Goal: Transaction & Acquisition: Book appointment/travel/reservation

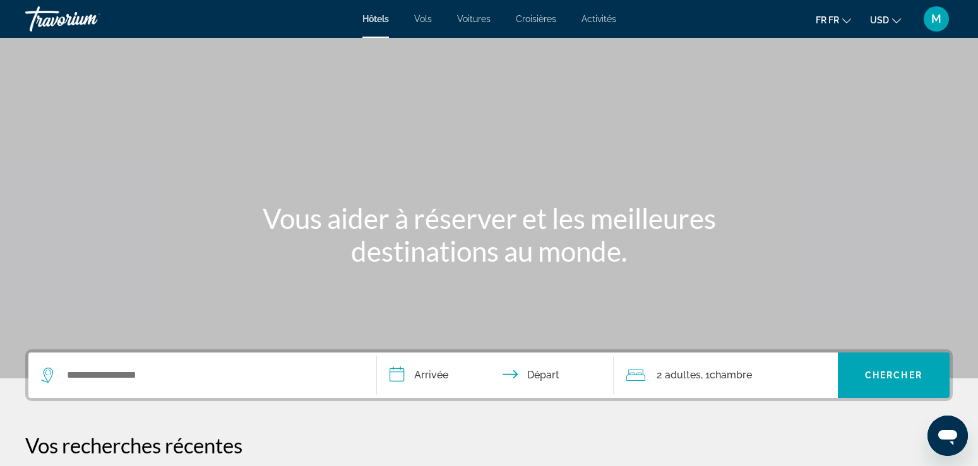
click at [538, 21] on span "Croisières" at bounding box center [536, 19] width 40 height 10
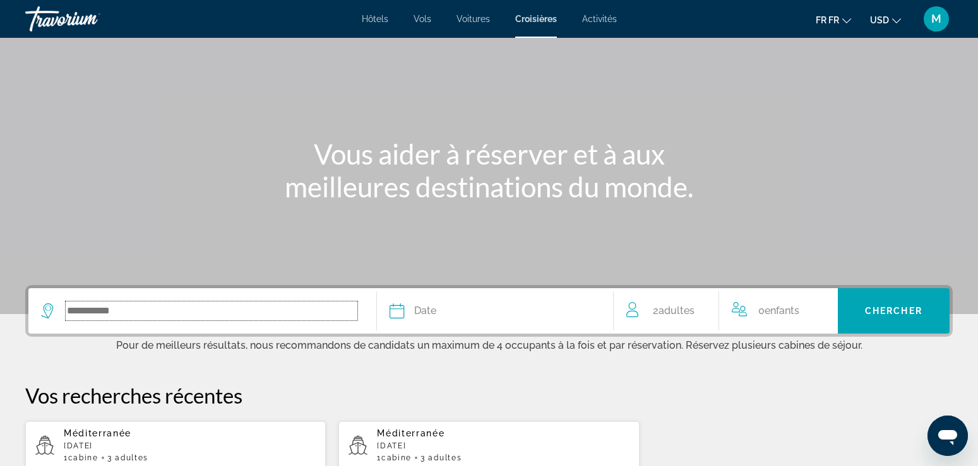
click at [112, 314] on input "Le widget de recherche" at bounding box center [212, 311] width 292 height 19
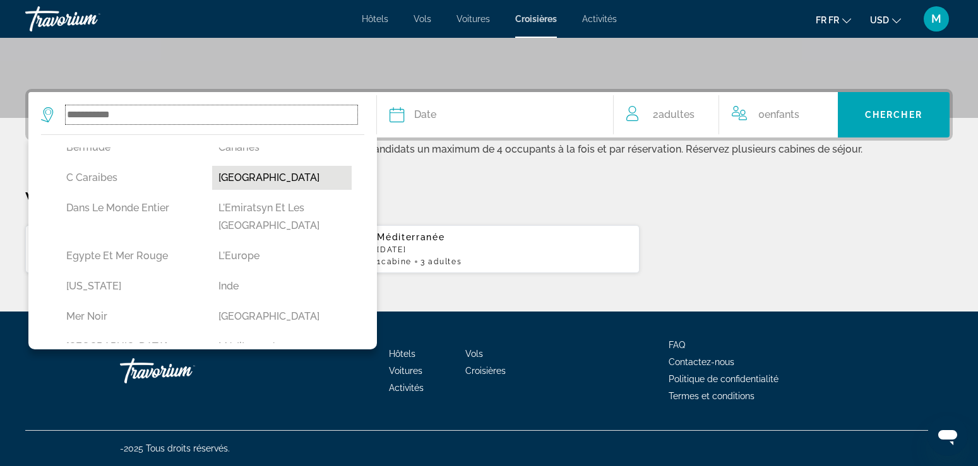
scroll to position [216, 0]
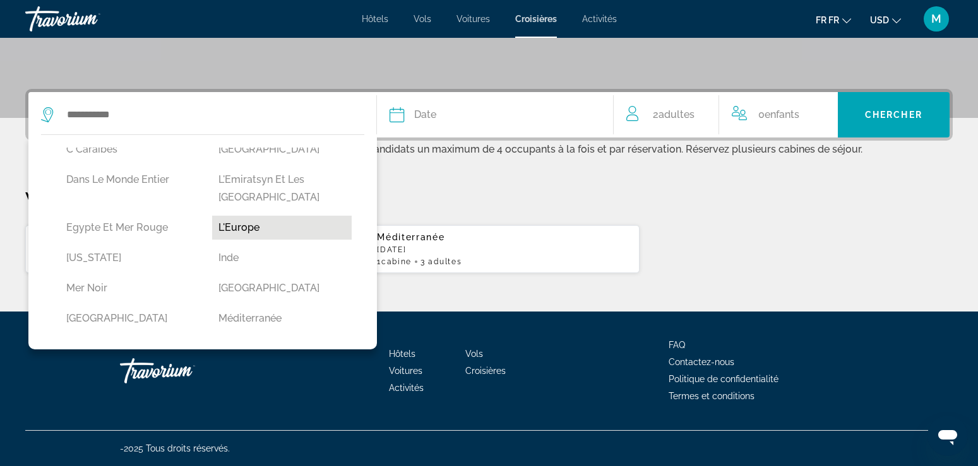
click at [279, 216] on button "L'Europe" at bounding box center [281, 228] width 139 height 24
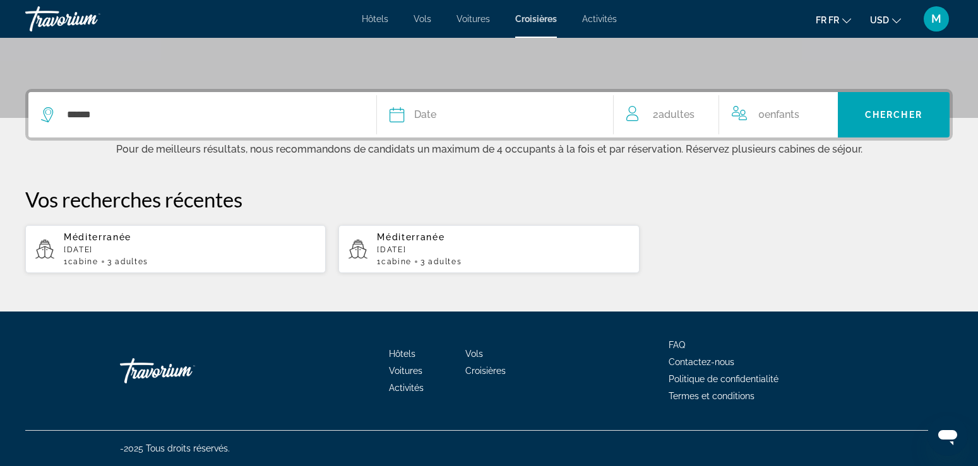
click at [882, 16] on span "USD" at bounding box center [879, 20] width 19 height 10
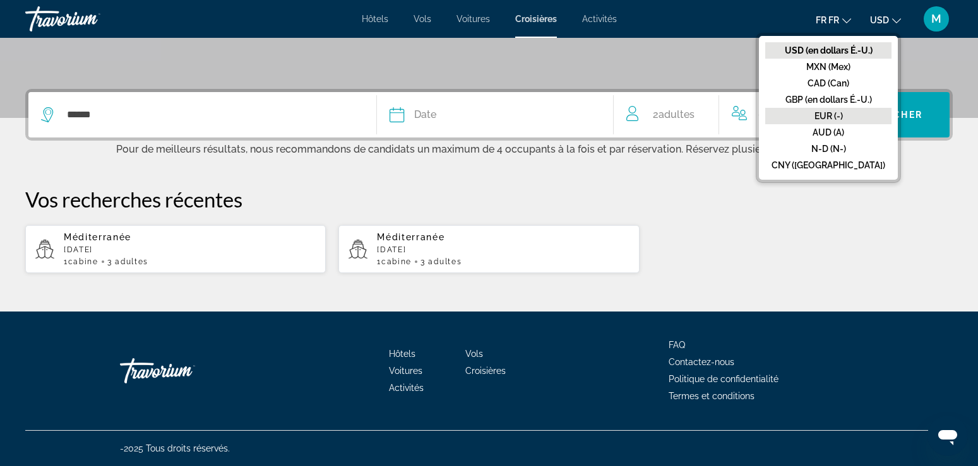
click at [873, 118] on button "EUR (-)" at bounding box center [828, 116] width 126 height 16
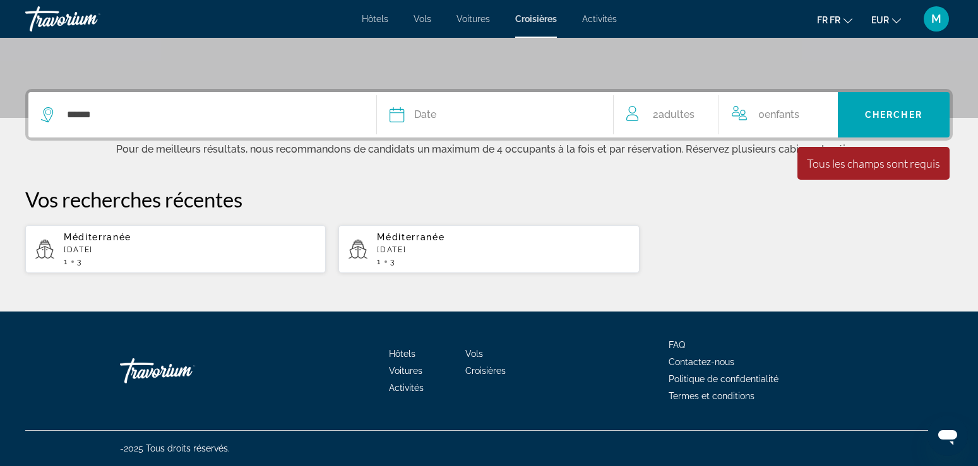
click at [403, 121] on icon "Le widget de recherche" at bounding box center [396, 114] width 15 height 15
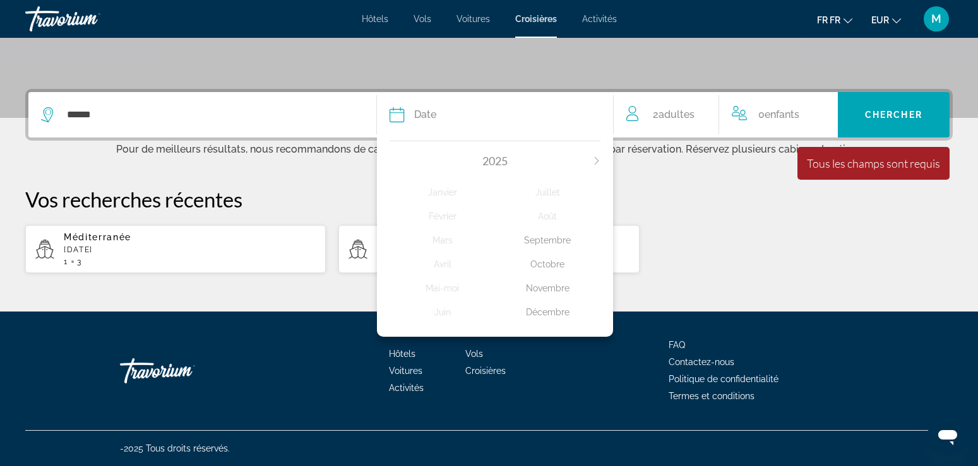
click at [711, 244] on div "Méditerranée Août 2026 1 3 Méditerranée Avril 2026 1 3" at bounding box center [488, 249] width 927 height 49
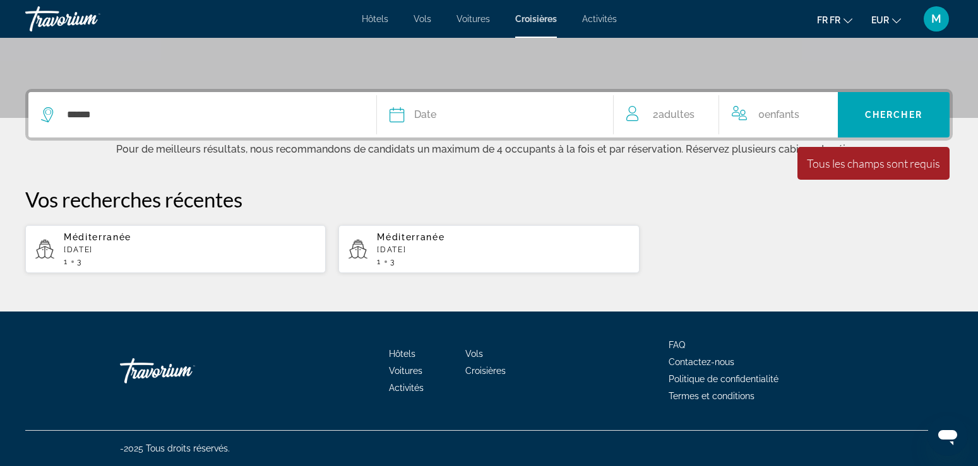
click at [403, 244] on div "Méditerranée Avril 2026 1 3" at bounding box center [503, 249] width 252 height 34
type input "**********"
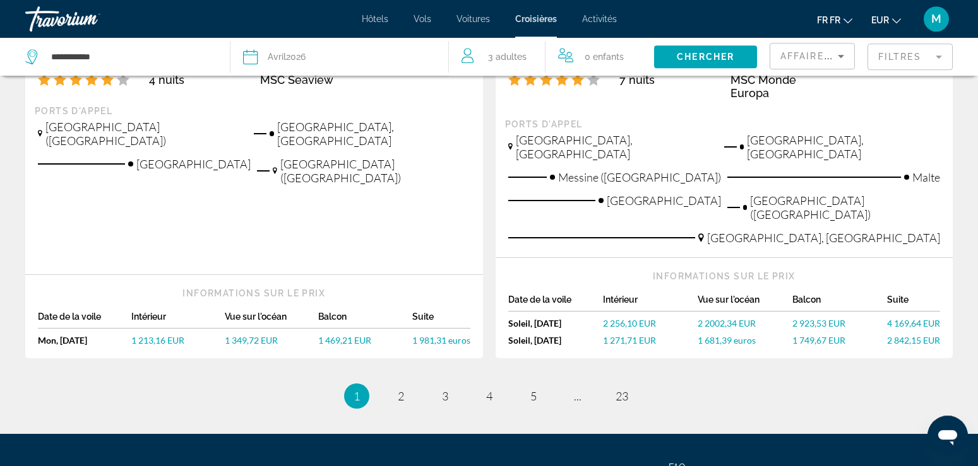
scroll to position [1441, 0]
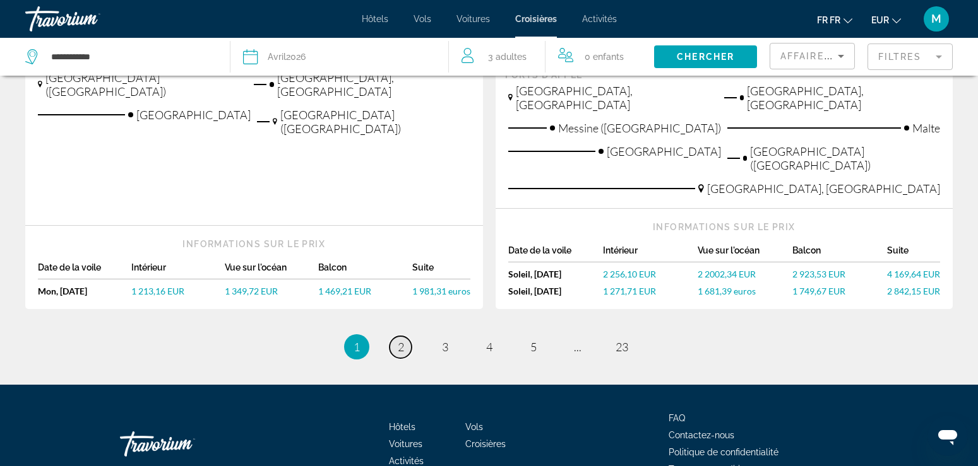
click at [401, 340] on span "2" at bounding box center [401, 347] width 6 height 14
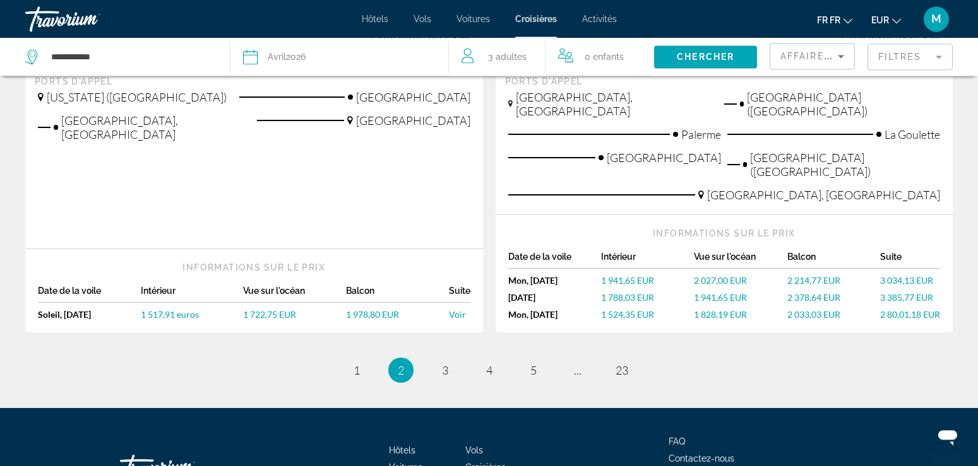
scroll to position [1468, 0]
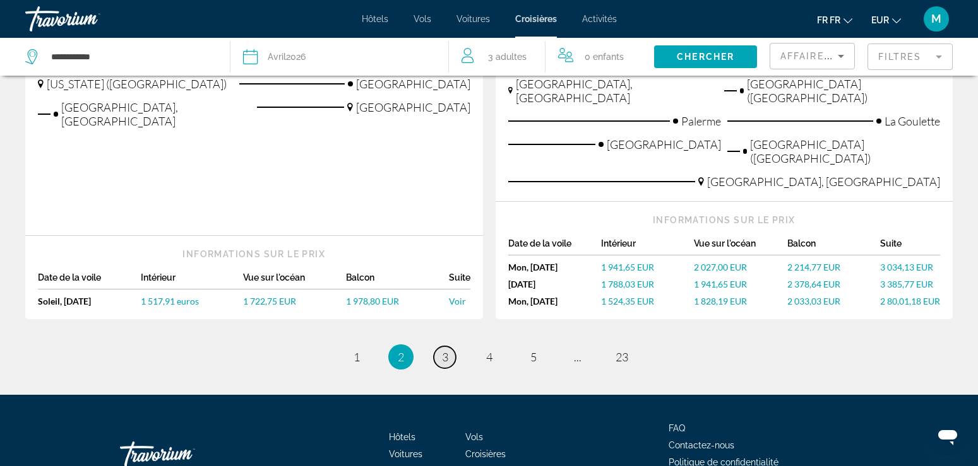
click at [443, 346] on link "page 3" at bounding box center [445, 357] width 22 height 22
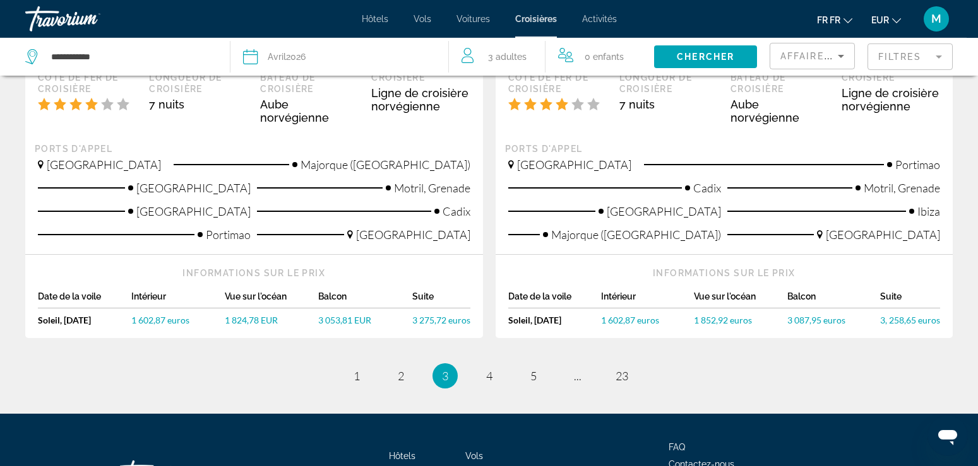
scroll to position [1449, 0]
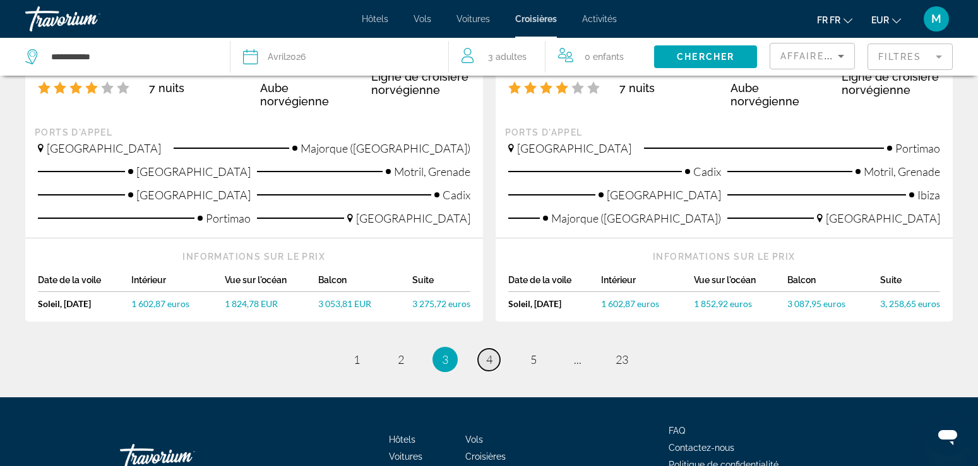
click at [489, 353] on span "4" at bounding box center [489, 360] width 6 height 14
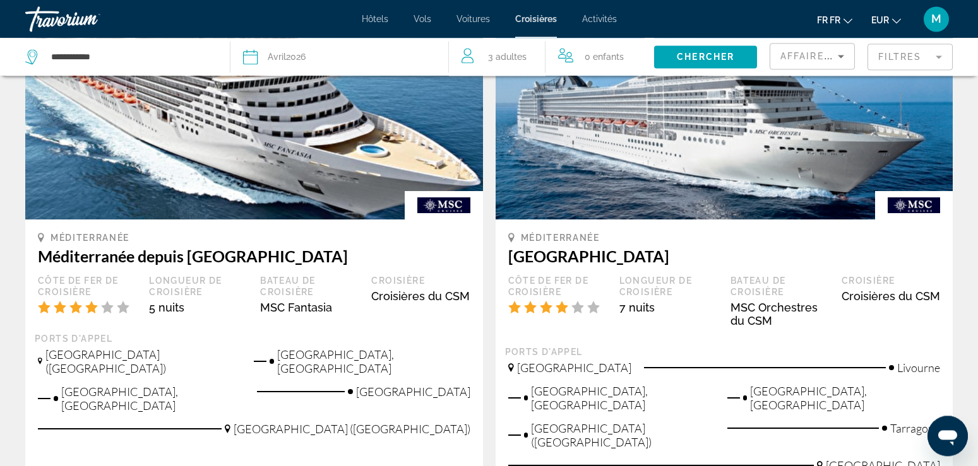
scroll to position [64, 0]
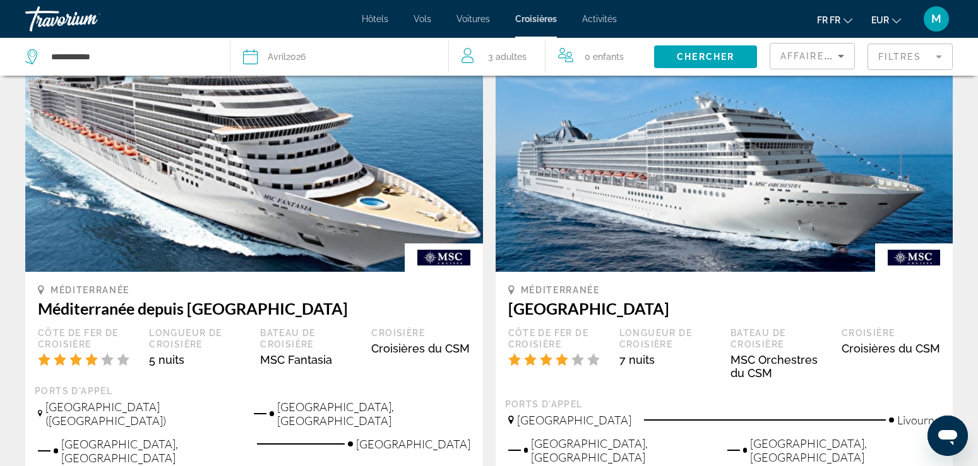
click at [914, 55] on mat-form-field "Filtres" at bounding box center [909, 57] width 85 height 27
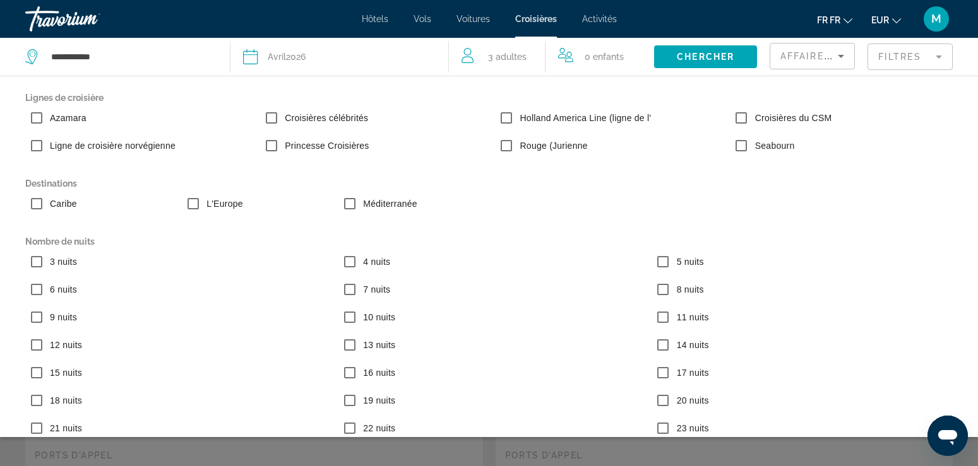
click at [928, 55] on mat-form-field "Filtres" at bounding box center [909, 57] width 85 height 27
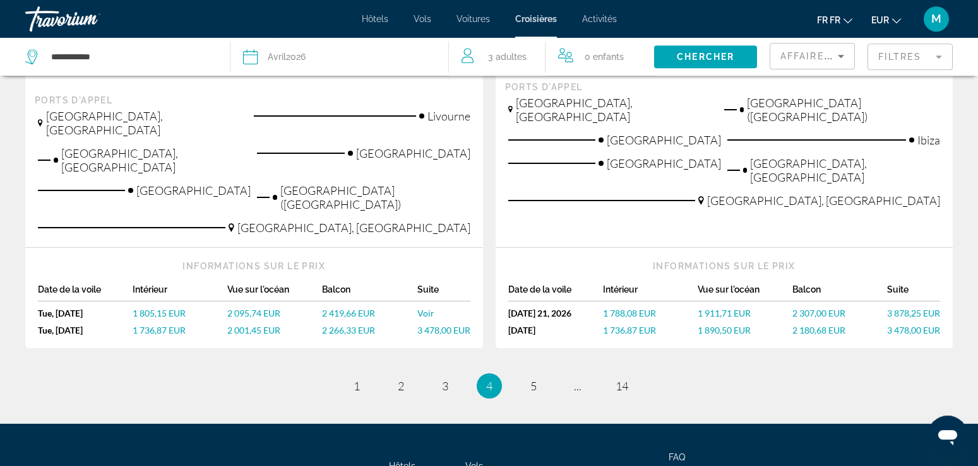
scroll to position [1541, 0]
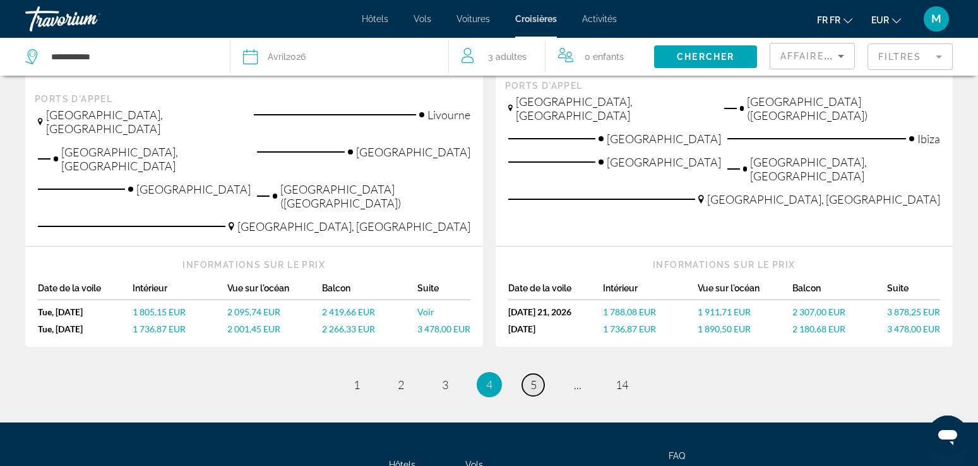
click at [533, 378] on span "5" at bounding box center [533, 385] width 6 height 14
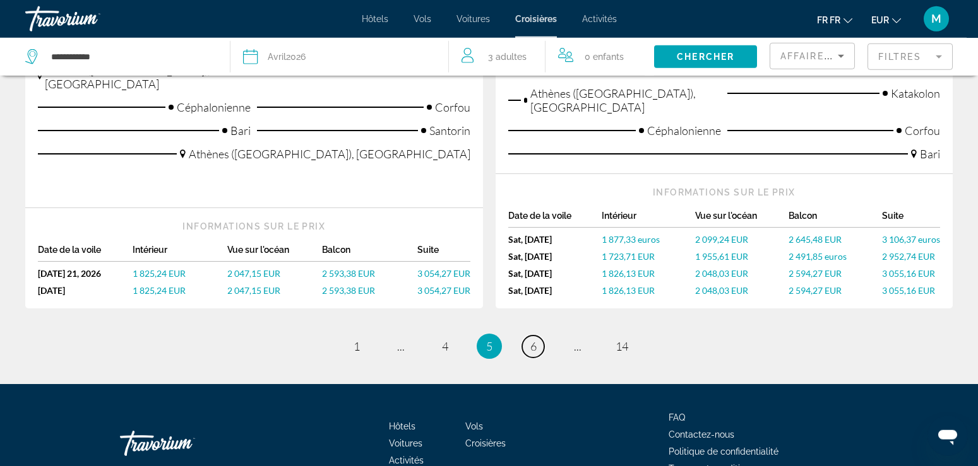
scroll to position [1566, 0]
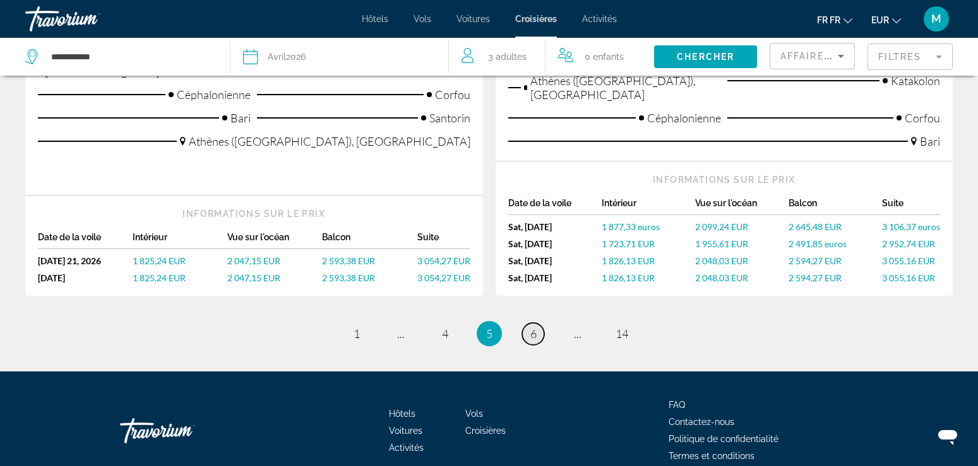
click at [532, 327] on span "6" at bounding box center [533, 334] width 6 height 14
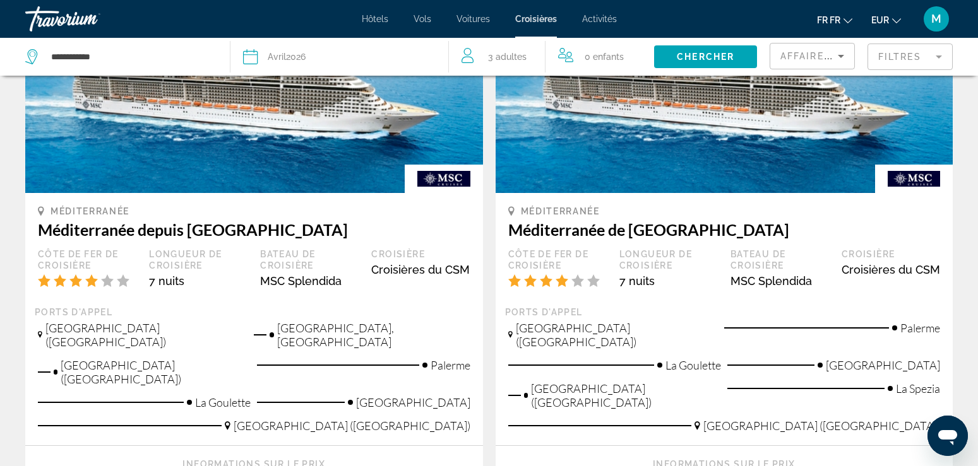
scroll to position [1416, 0]
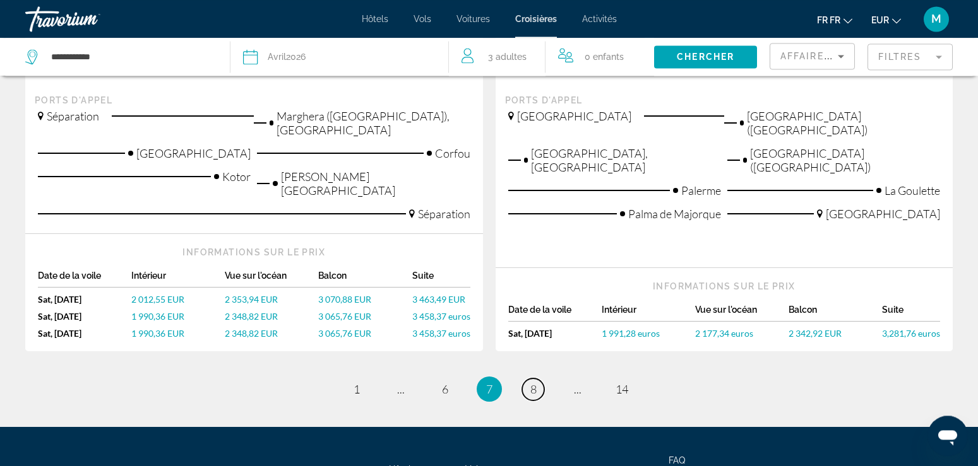
scroll to position [1545, 0]
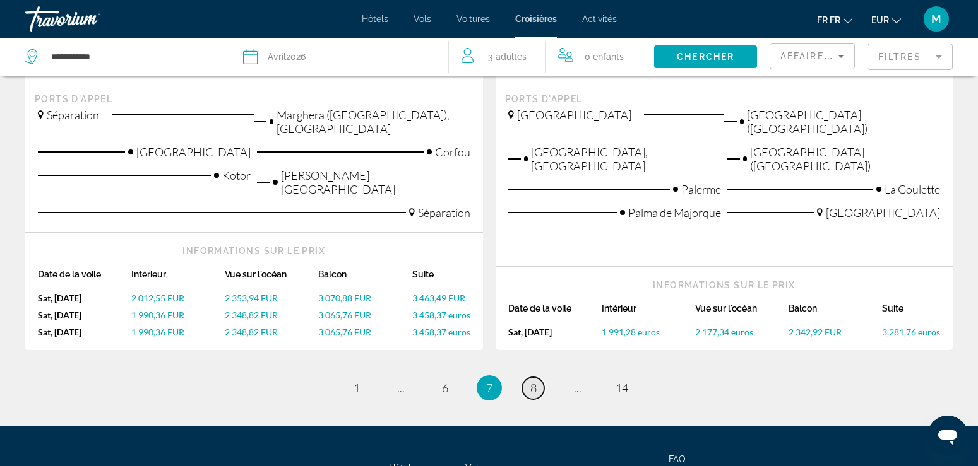
click at [526, 377] on link "page 8" at bounding box center [533, 388] width 22 height 22
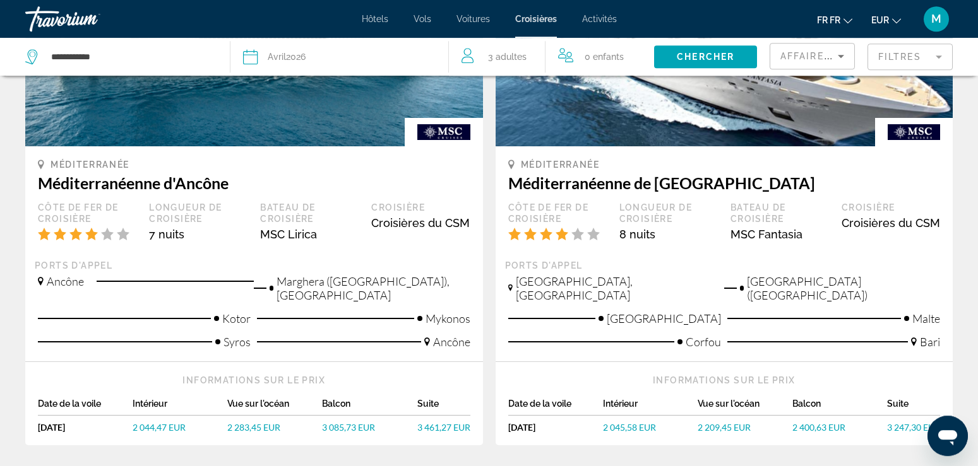
scroll to position [1416, 0]
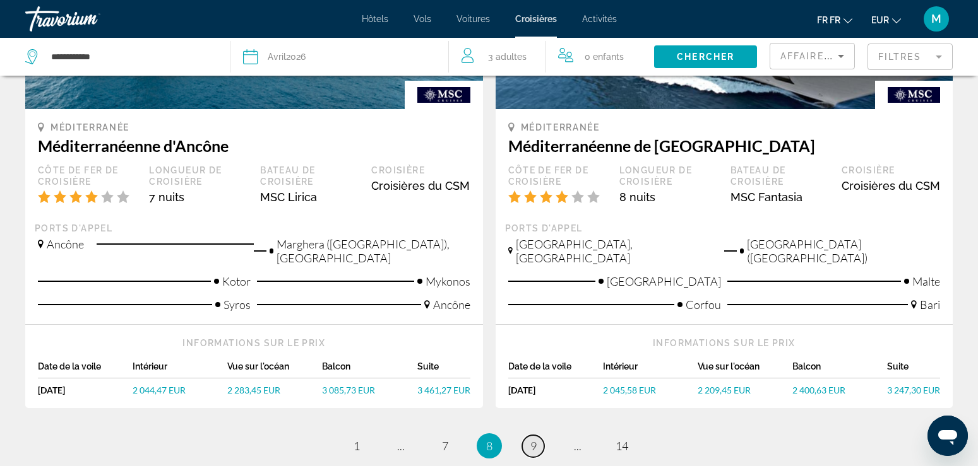
click at [536, 439] on span "9" at bounding box center [533, 446] width 6 height 14
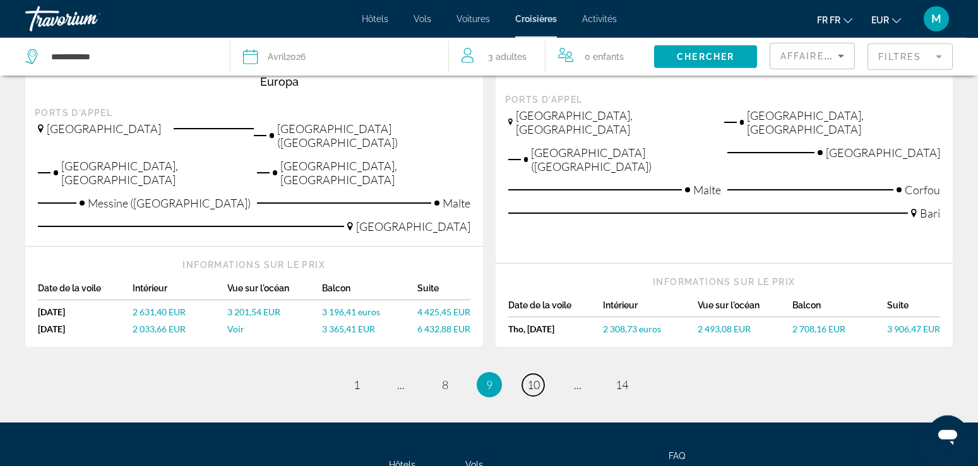
scroll to position [1571, 0]
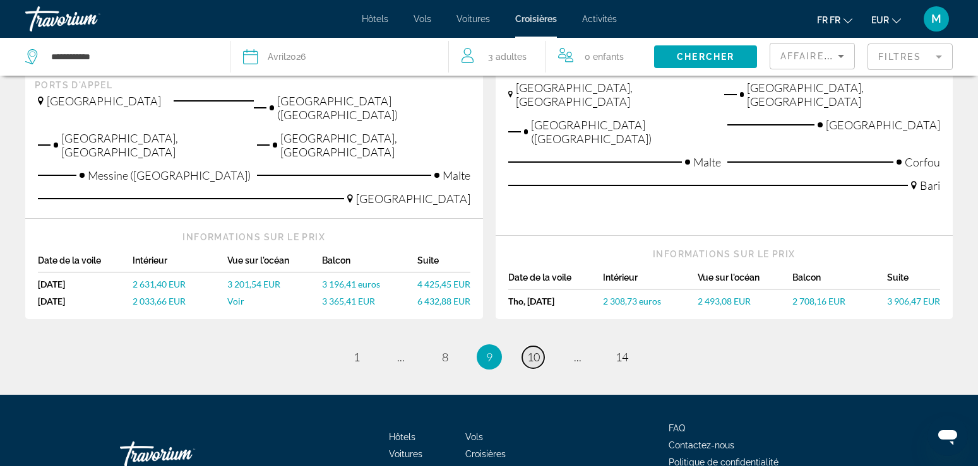
click at [530, 350] on span "10" at bounding box center [533, 357] width 13 height 14
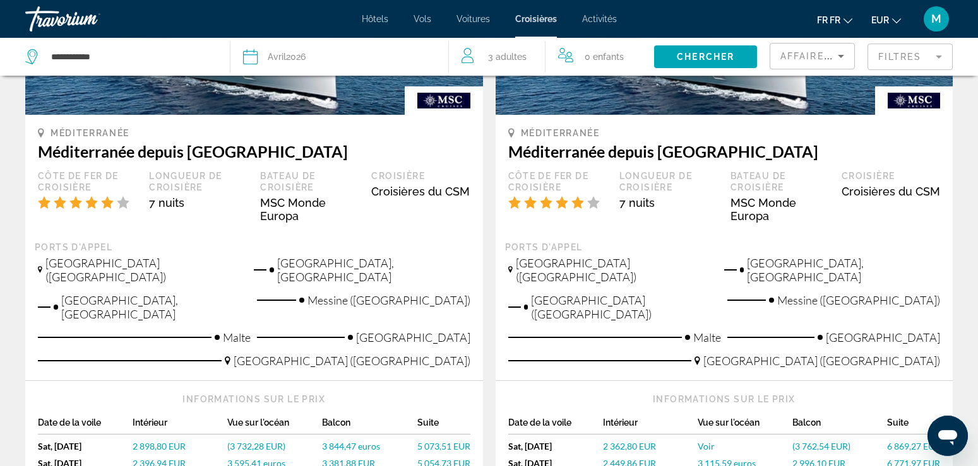
scroll to position [837, 0]
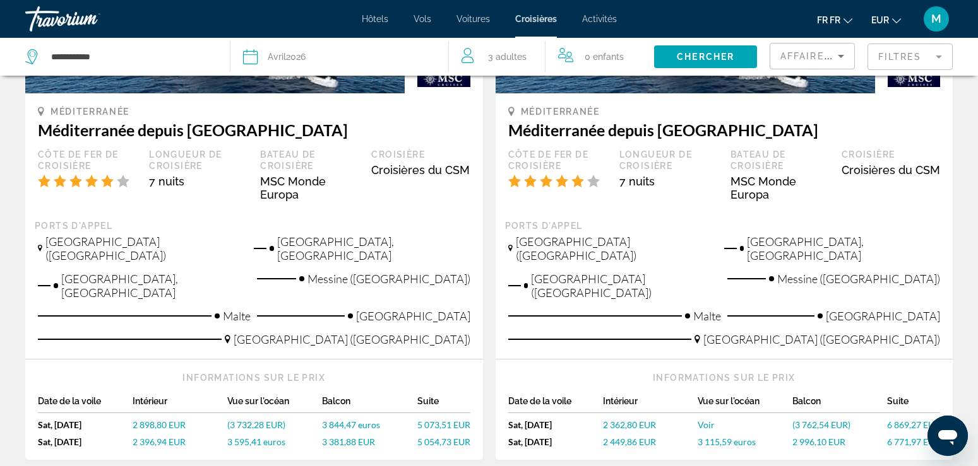
click at [336, 437] on span "3 381,88 EUR" at bounding box center [348, 442] width 53 height 11
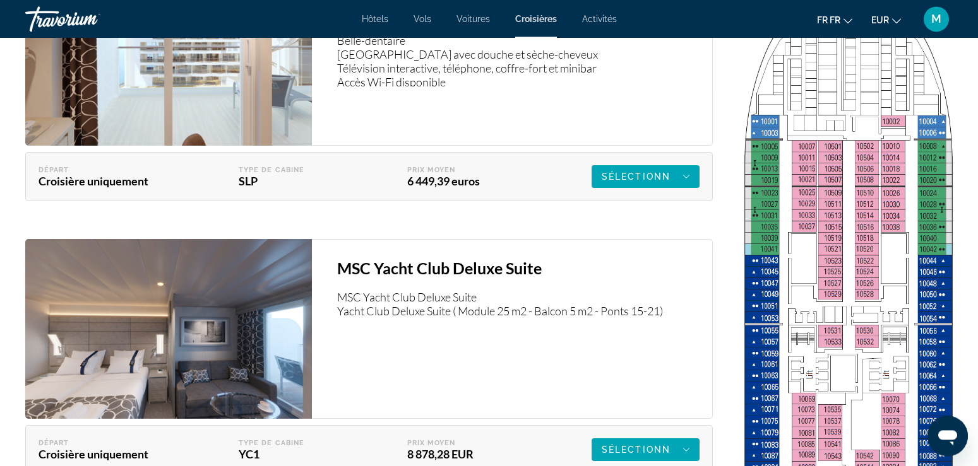
scroll to position [1802, 0]
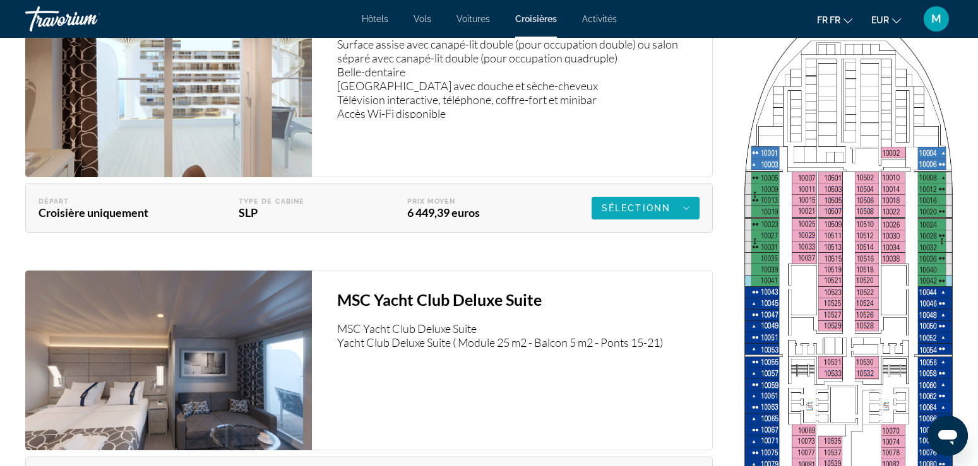
click at [675, 206] on div "Sélectionn" at bounding box center [645, 208] width 88 height 15
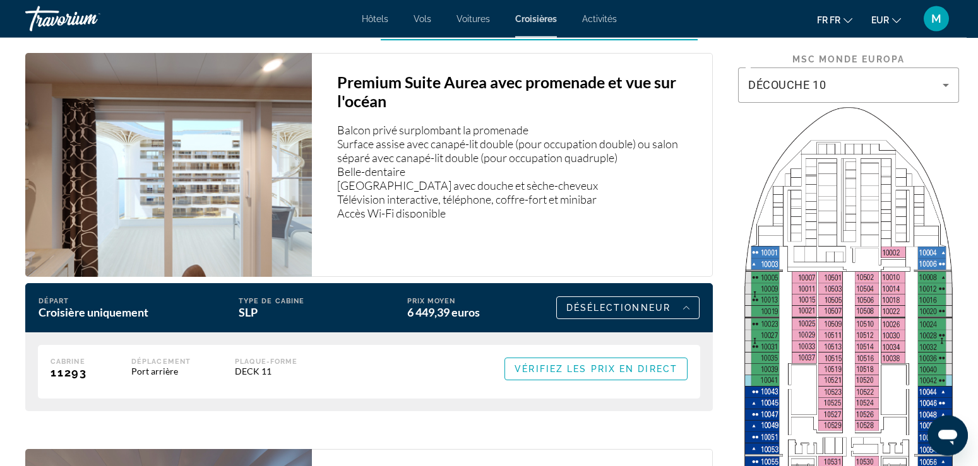
scroll to position [1674, 0]
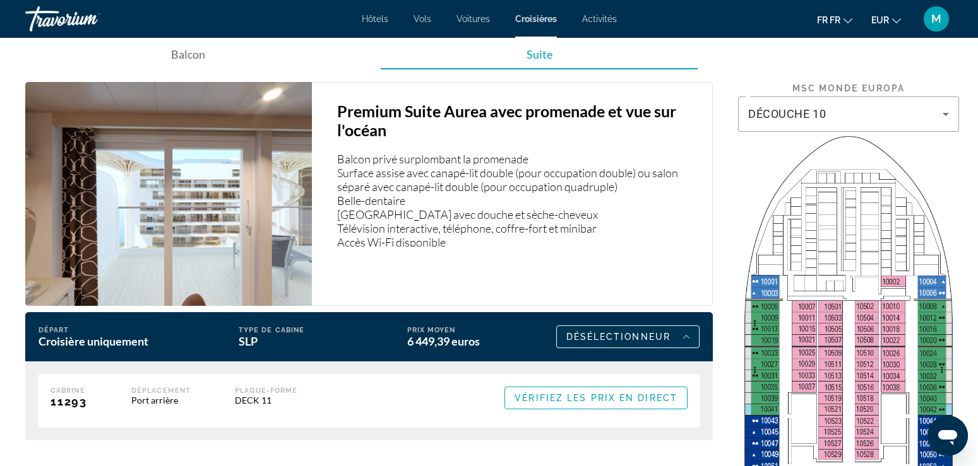
click at [651, 345] on span "Principaux contenus" at bounding box center [628, 337] width 143 height 30
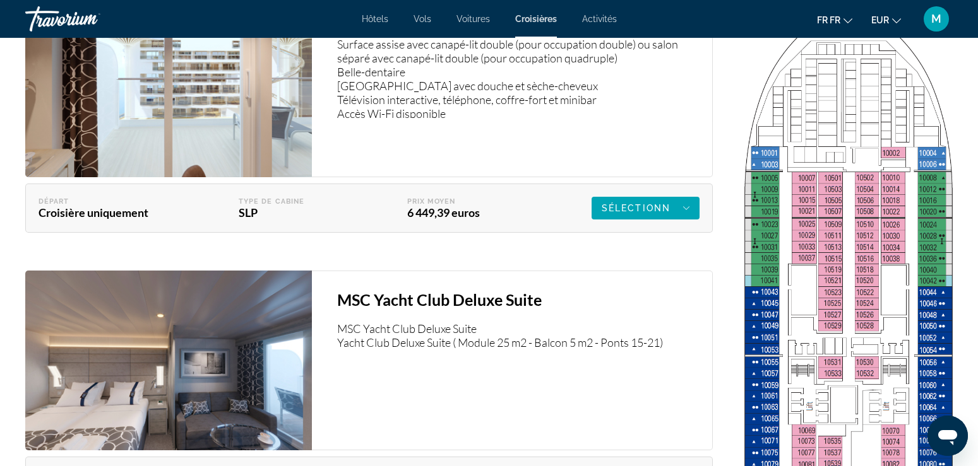
scroll to position [1481, 0]
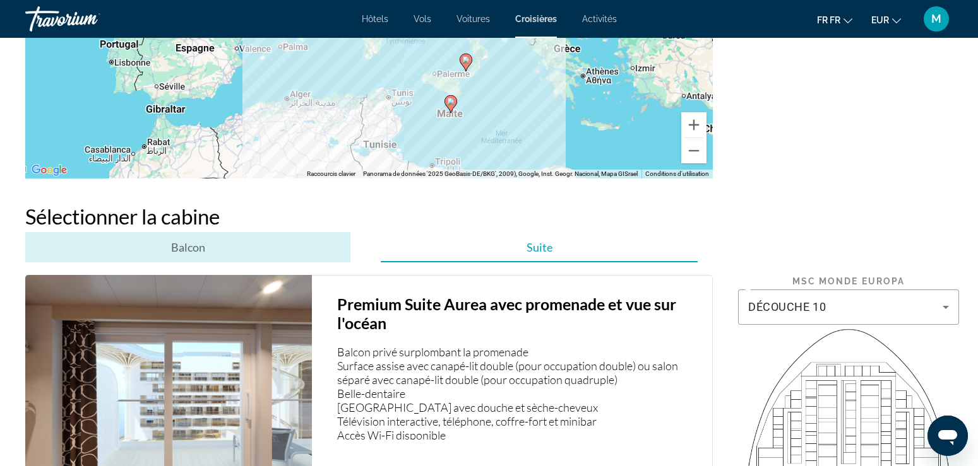
click at [209, 254] on div "Balcon" at bounding box center [187, 247] width 325 height 30
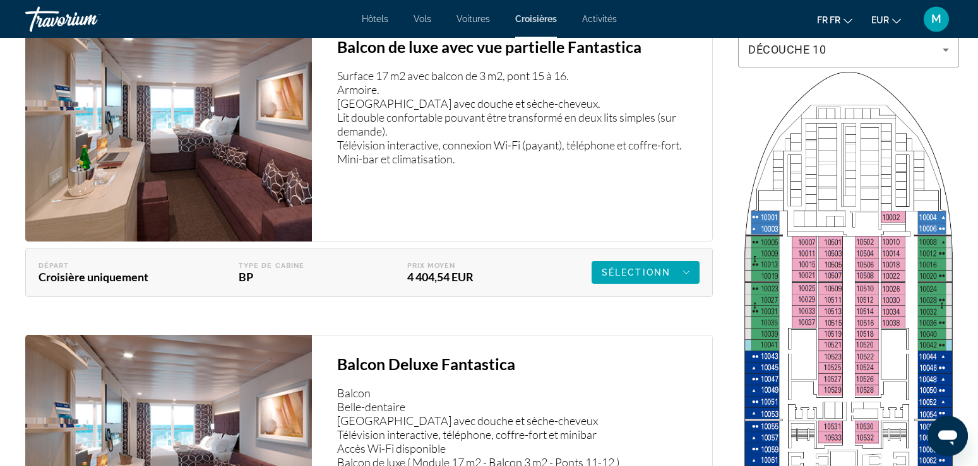
scroll to position [1759, 0]
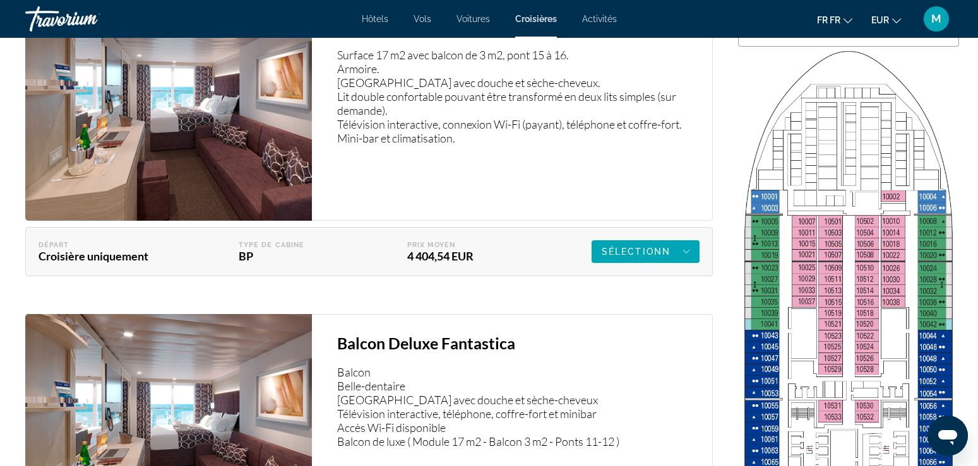
click at [227, 136] on img "Principaux contenus" at bounding box center [168, 109] width 287 height 224
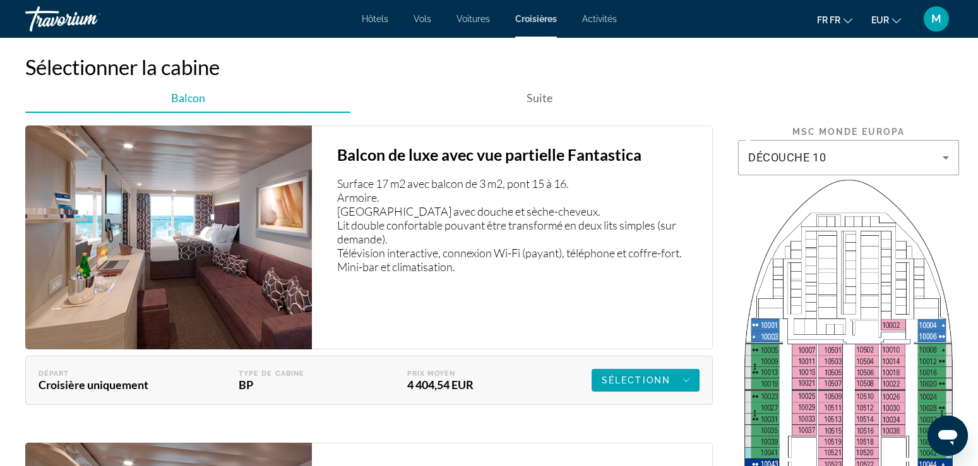
click at [148, 175] on img "Principaux contenus" at bounding box center [168, 238] width 287 height 224
click at [171, 196] on img "Principaux contenus" at bounding box center [168, 238] width 287 height 224
click at [247, 247] on img "Principaux contenus" at bounding box center [168, 238] width 287 height 224
click at [429, 158] on h3 "Balcon de luxe avec vue partielle Fantastica" at bounding box center [518, 154] width 362 height 19
click at [225, 210] on img "Principaux contenus" at bounding box center [168, 238] width 287 height 224
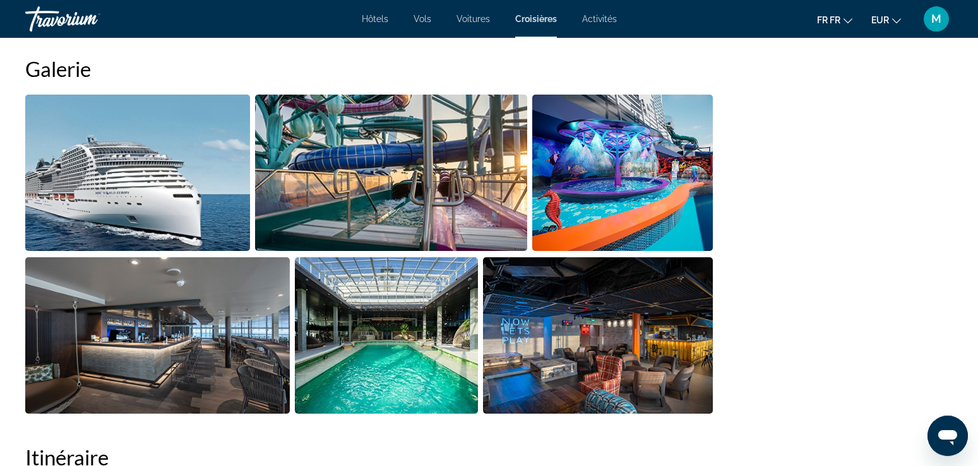
scroll to position [665, 0]
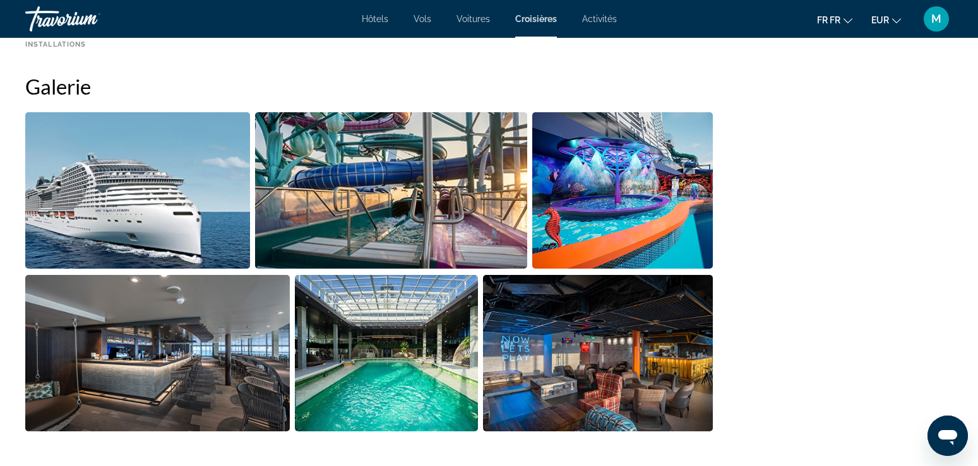
click at [465, 206] on img "Diamoteur d'image ouvert plein écran" at bounding box center [391, 190] width 272 height 157
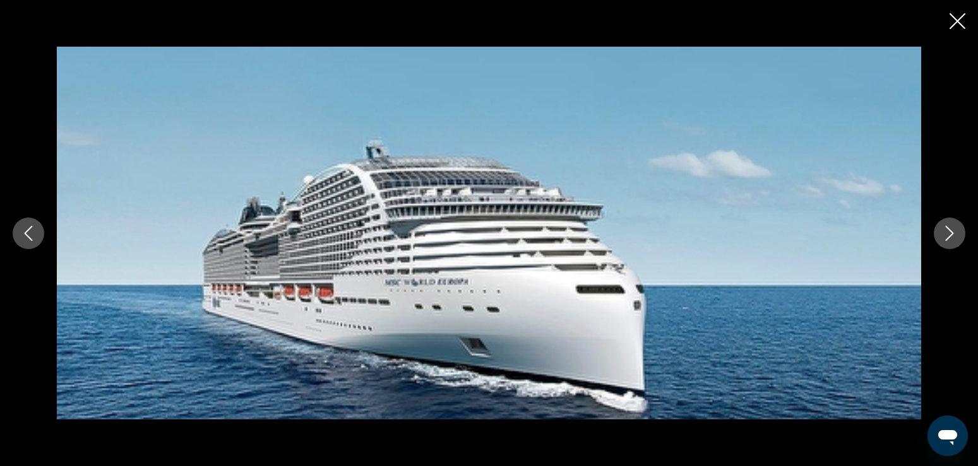
click at [950, 239] on icon "Image suivante" at bounding box center [949, 233] width 15 height 15
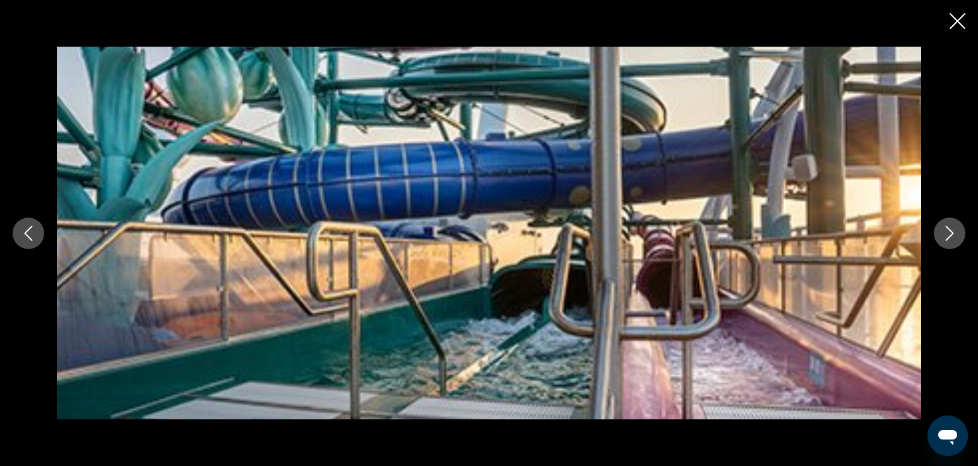
click at [950, 239] on icon "Image suivante" at bounding box center [949, 233] width 15 height 15
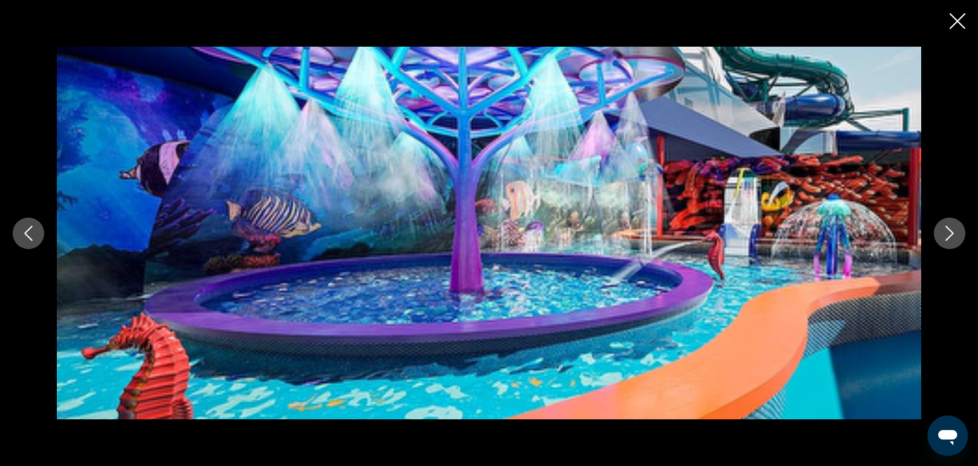
click at [950, 239] on icon "Image suivante" at bounding box center [949, 233] width 15 height 15
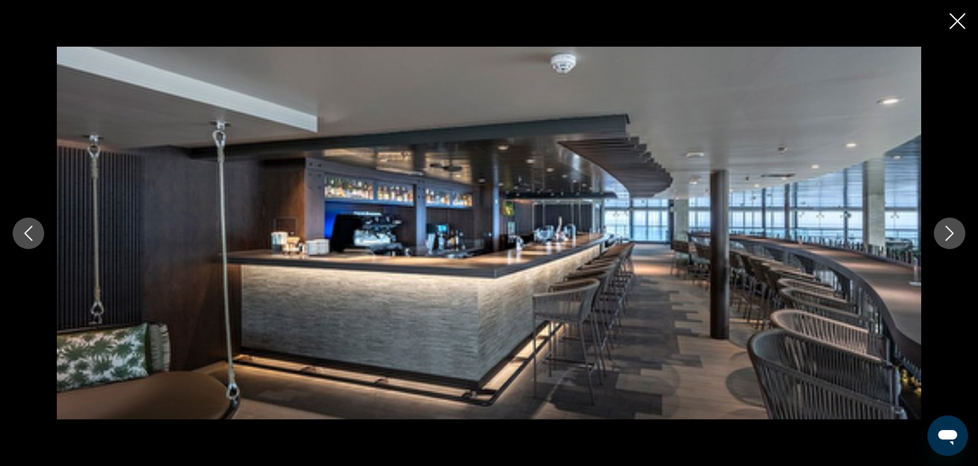
click at [950, 239] on icon "Image suivante" at bounding box center [949, 233] width 15 height 15
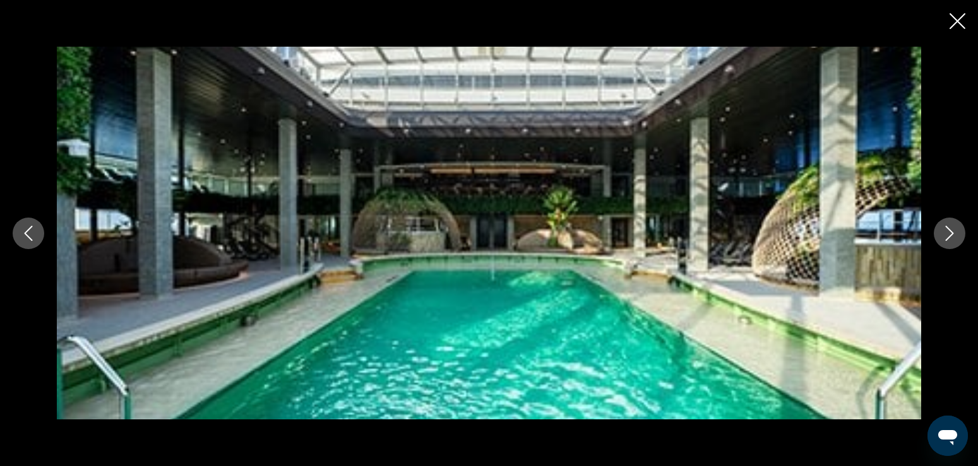
click at [950, 239] on icon "Image suivante" at bounding box center [949, 233] width 15 height 15
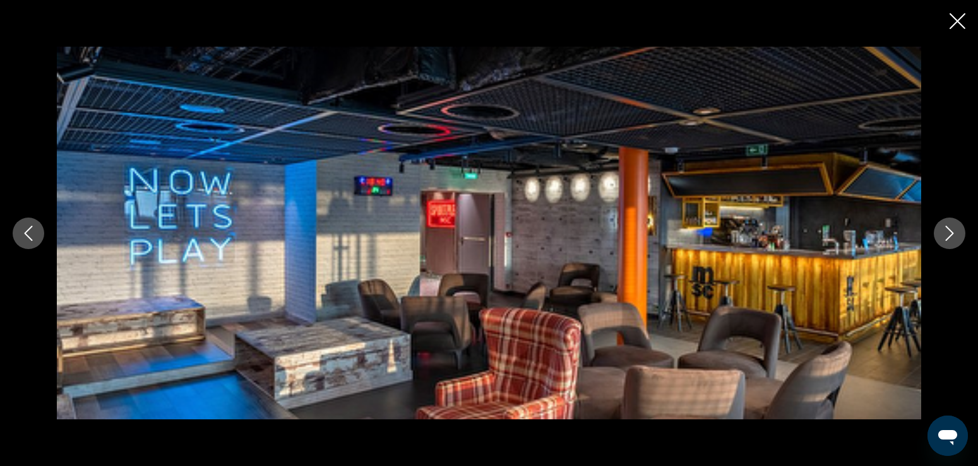
click at [950, 239] on icon "Image suivante" at bounding box center [949, 233] width 15 height 15
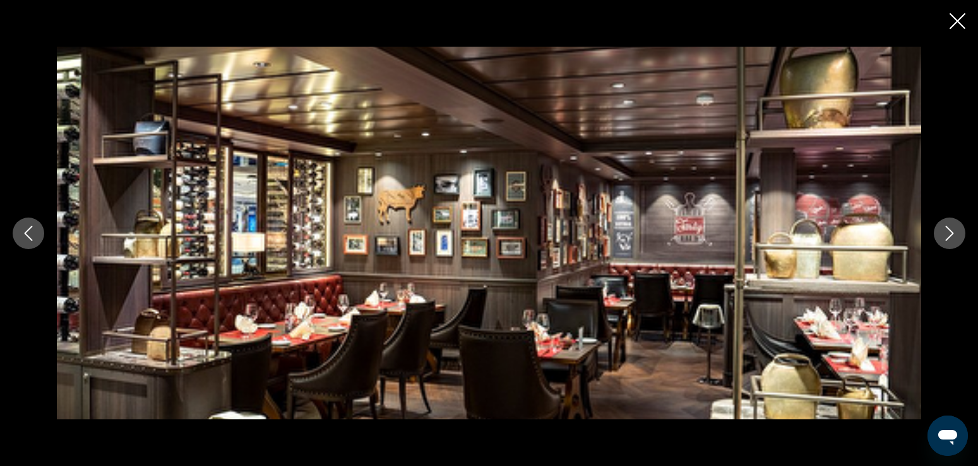
click at [950, 239] on icon "Image suivante" at bounding box center [949, 233] width 15 height 15
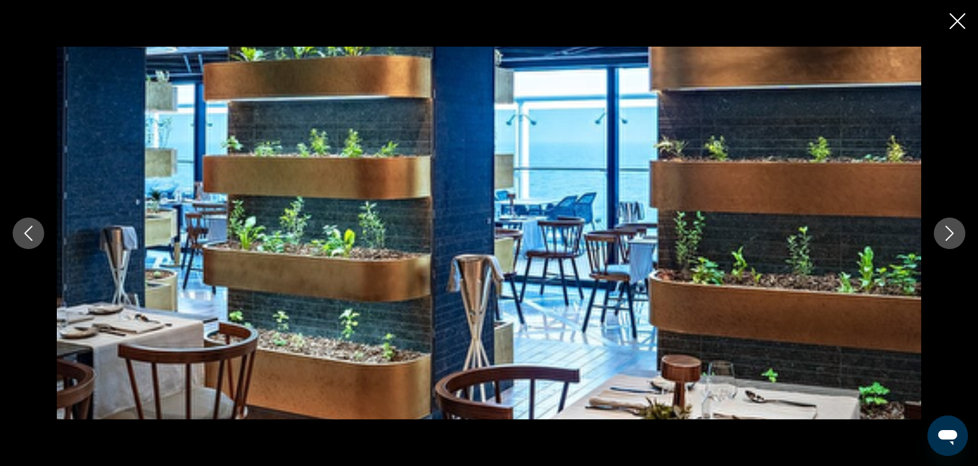
click at [950, 239] on icon "Image suivante" at bounding box center [949, 233] width 15 height 15
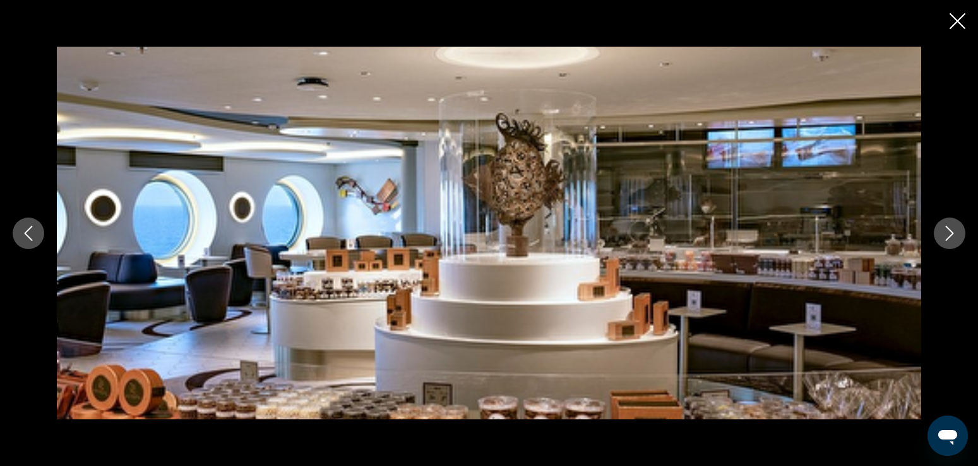
click at [950, 239] on icon "Image suivante" at bounding box center [949, 233] width 15 height 15
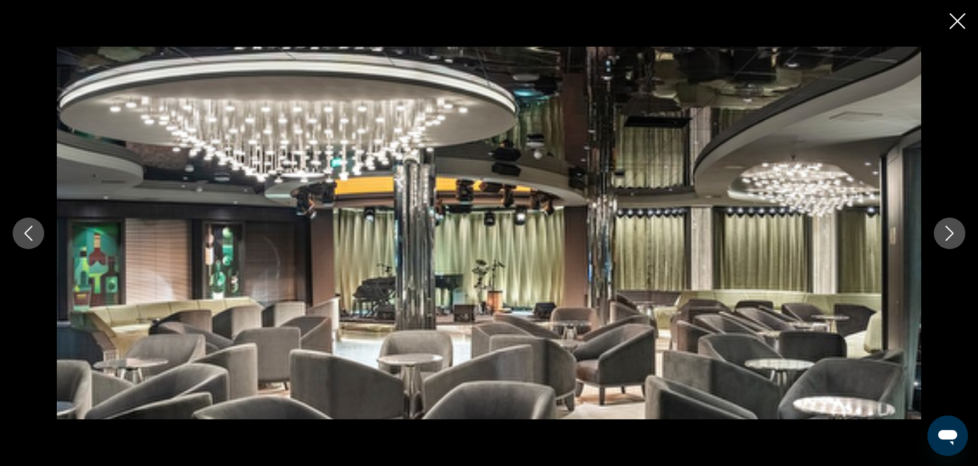
click at [950, 239] on icon "Image suivante" at bounding box center [949, 233] width 15 height 15
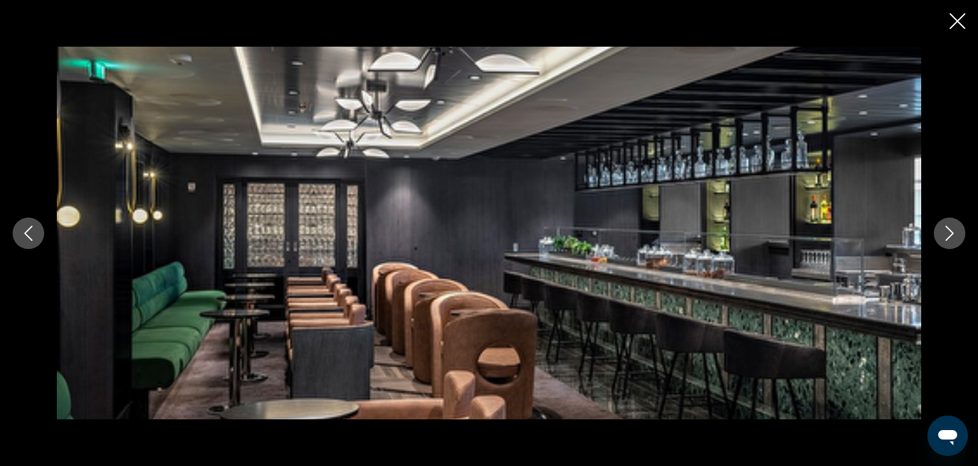
click at [950, 239] on icon "Image suivante" at bounding box center [949, 233] width 15 height 15
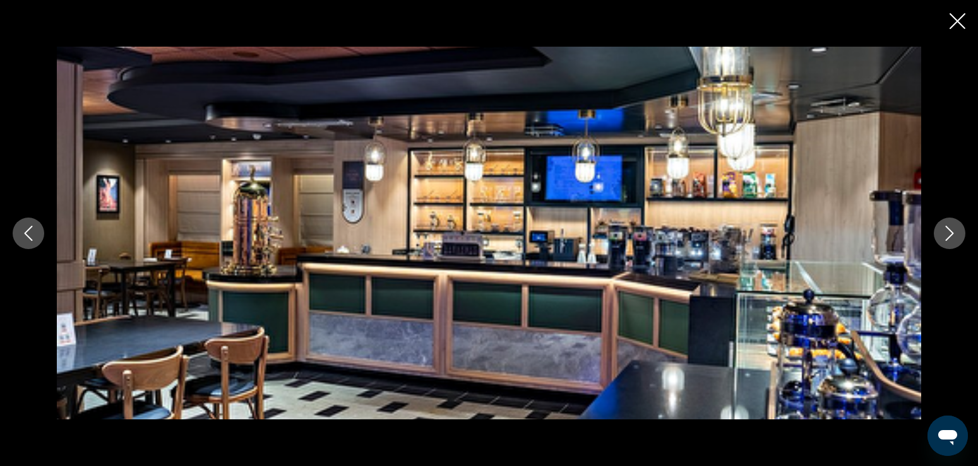
click at [950, 239] on icon "Image suivante" at bounding box center [949, 233] width 15 height 15
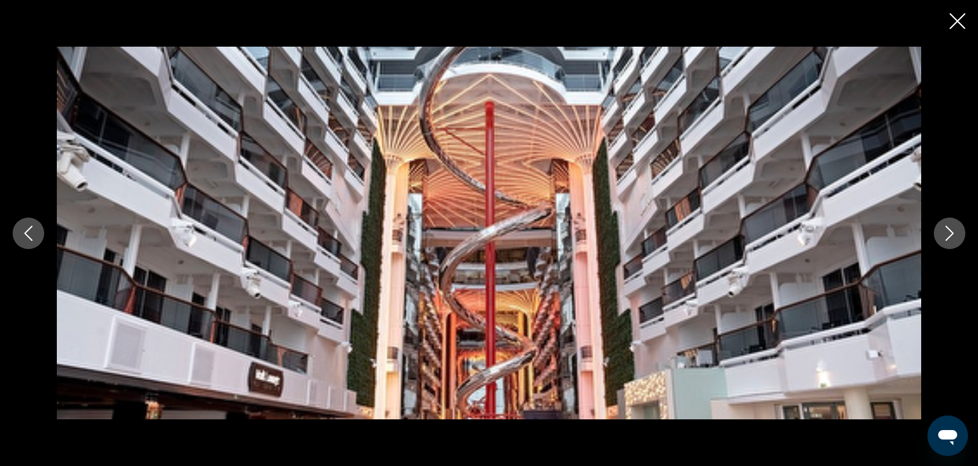
click at [962, 19] on icon "Fermer le diaporama" at bounding box center [957, 21] width 16 height 16
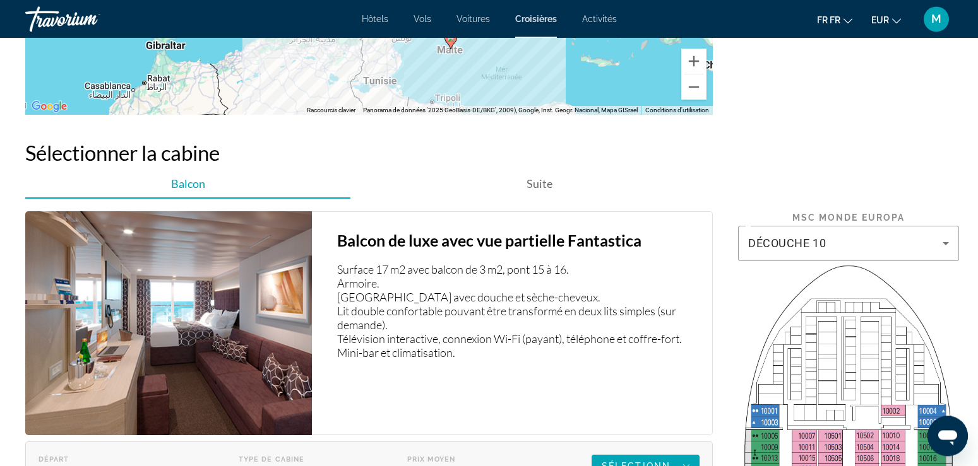
scroll to position [1566, 0]
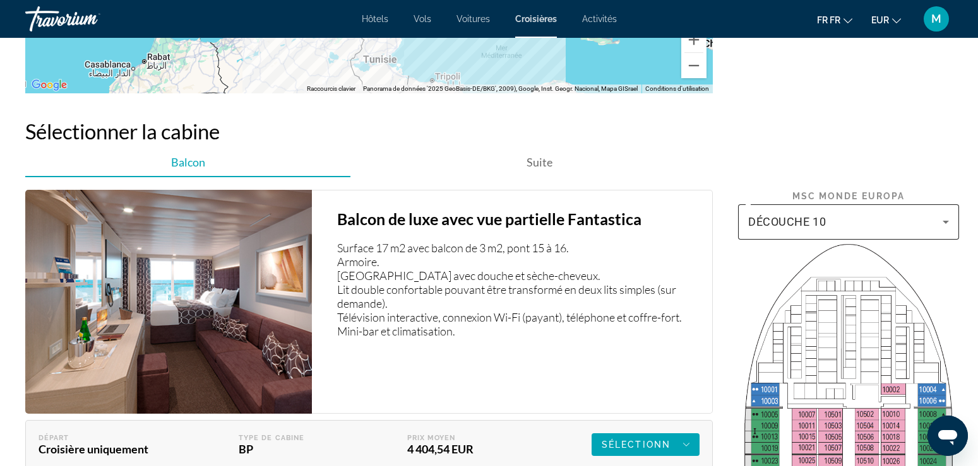
click at [810, 223] on span "DÉCOUCHE 10" at bounding box center [787, 221] width 78 height 13
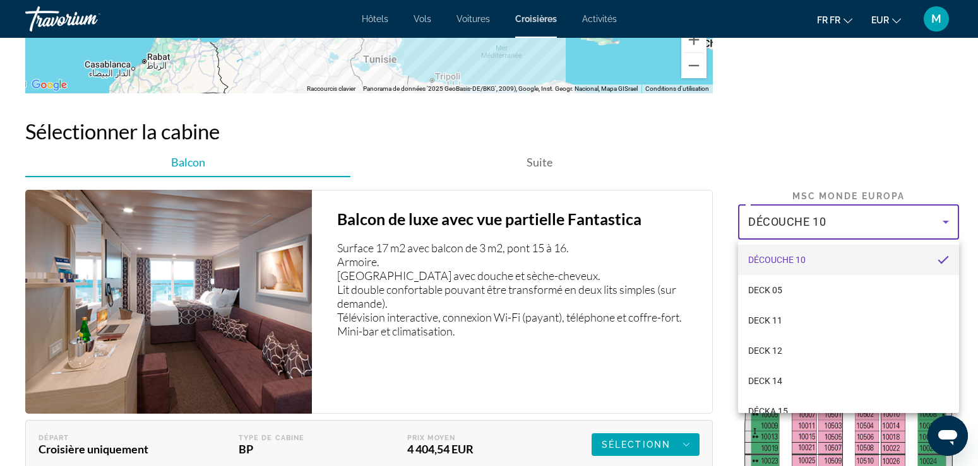
click at [810, 223] on div at bounding box center [489, 233] width 978 height 466
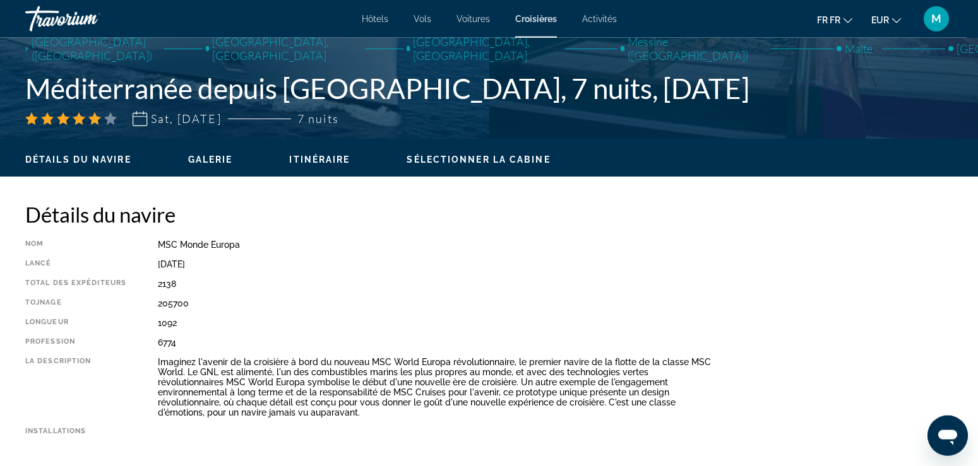
scroll to position [214, 0]
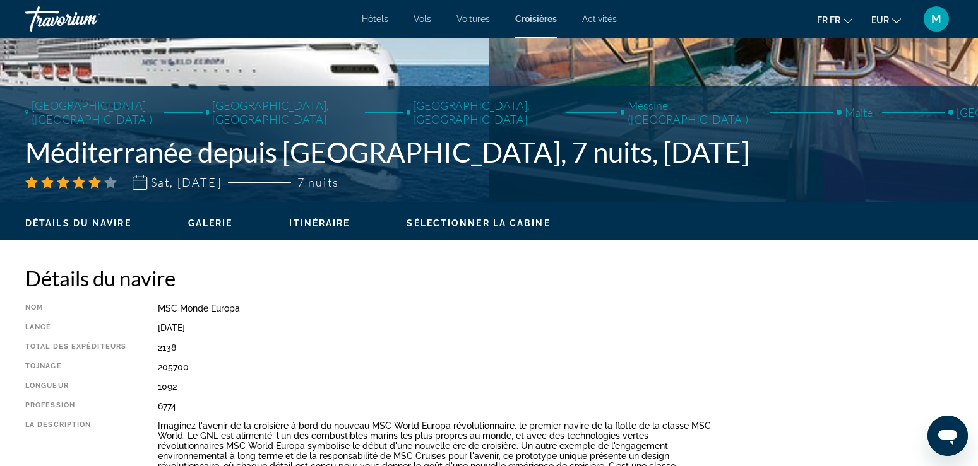
click at [218, 219] on span "Galerie" at bounding box center [210, 223] width 45 height 10
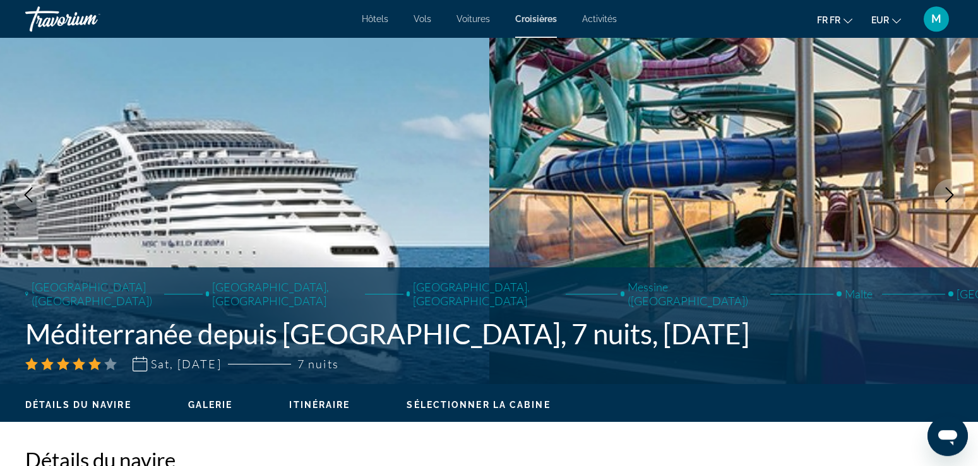
scroll to position [0, 0]
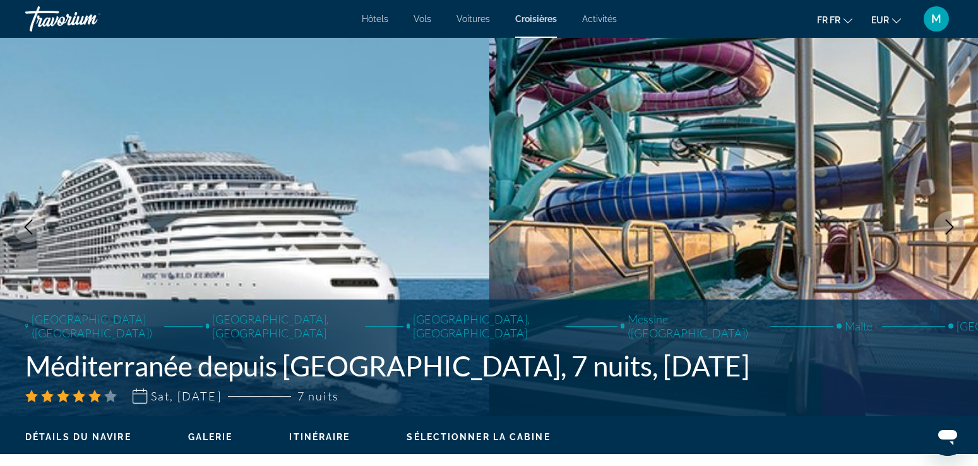
click at [598, 16] on span "Activités" at bounding box center [599, 19] width 35 height 10
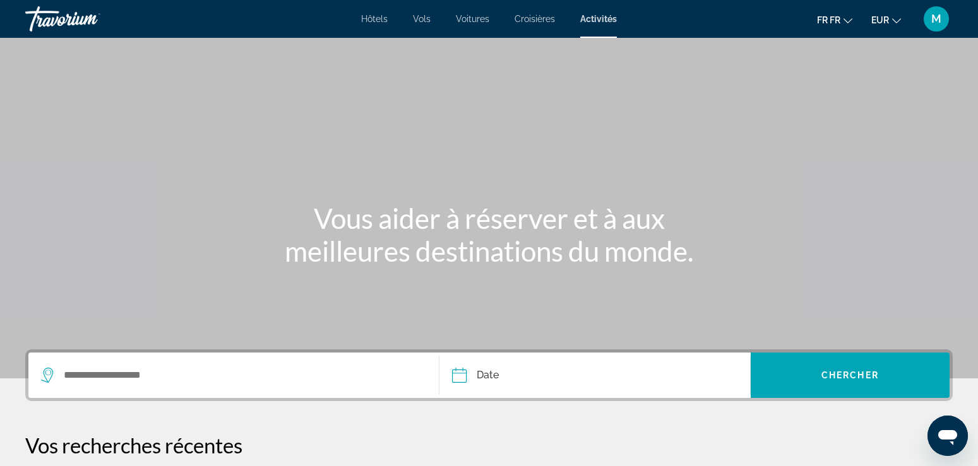
click at [535, 27] on div "Hôtels Vols Voitures Croisières Activités Hôtels Vols Voitures Croisières Activ…" at bounding box center [489, 19] width 978 height 33
click at [535, 21] on span "Croisières" at bounding box center [534, 19] width 40 height 10
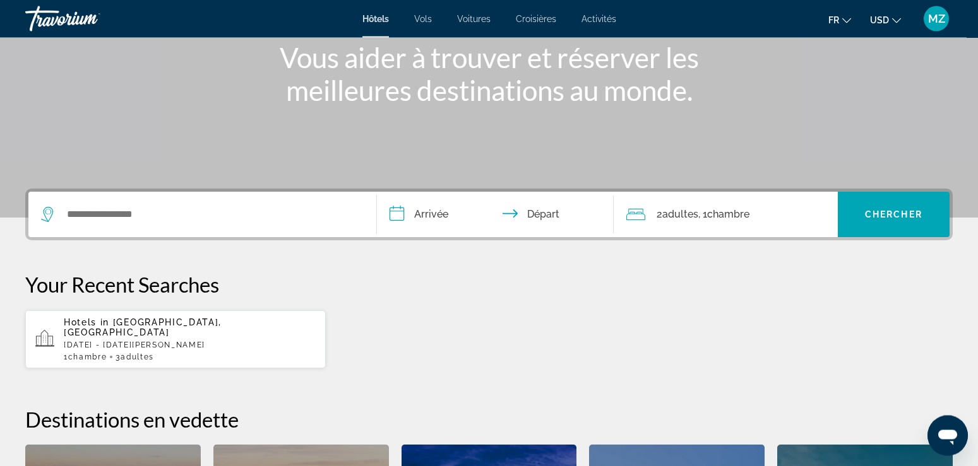
scroll to position [193, 0]
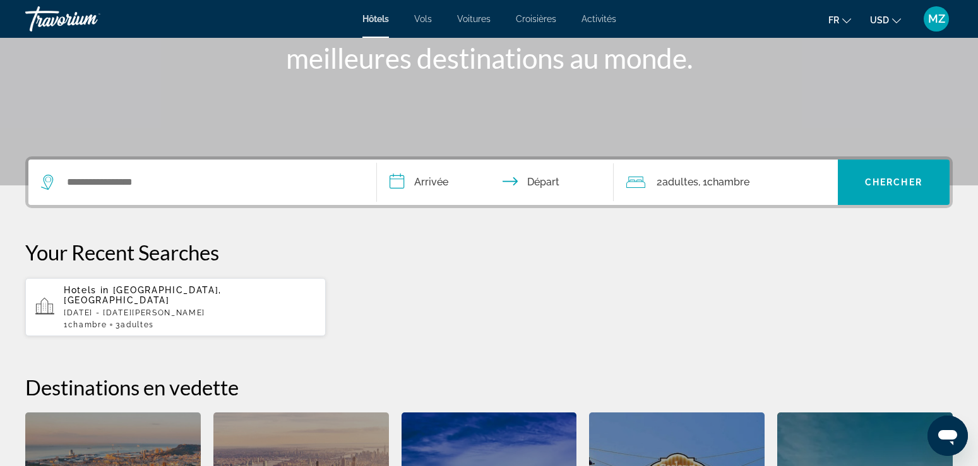
click at [127, 292] on span "[GEOGRAPHIC_DATA], [GEOGRAPHIC_DATA]" at bounding box center [143, 295] width 158 height 20
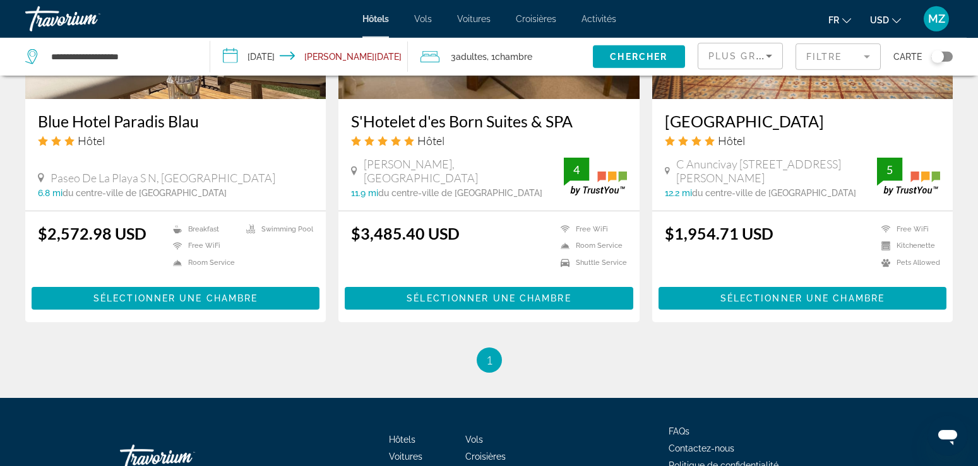
scroll to position [1609, 0]
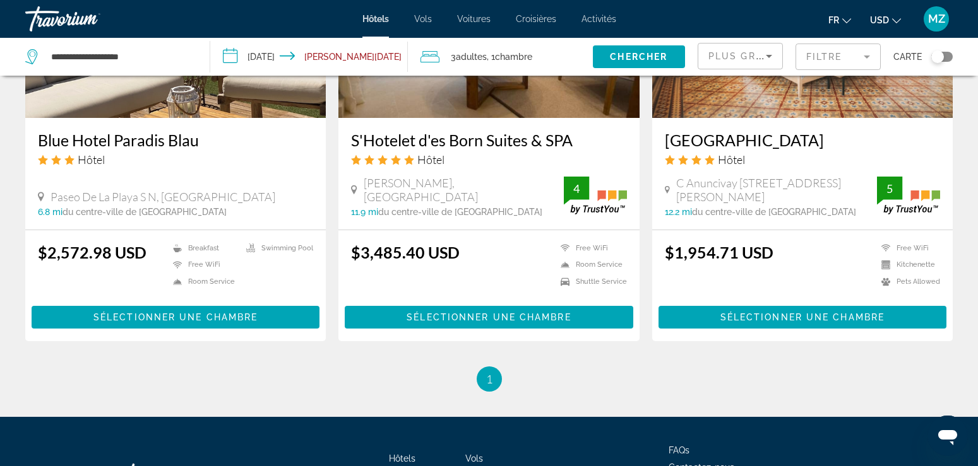
click at [757, 150] on h3 "[GEOGRAPHIC_DATA]" at bounding box center [802, 140] width 275 height 19
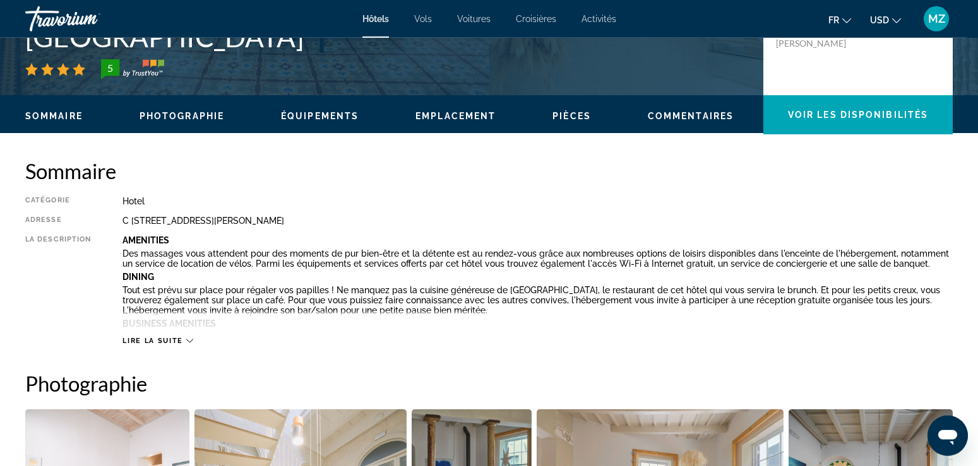
scroll to position [322, 0]
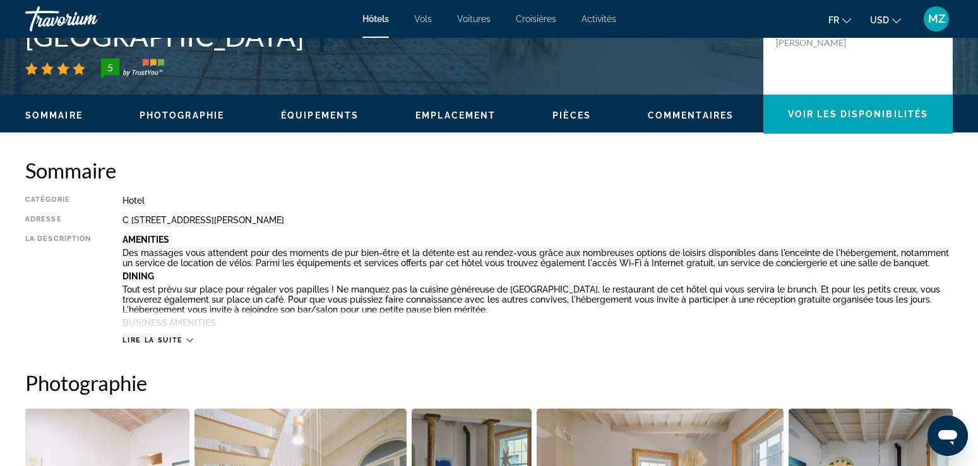
click at [184, 340] on div "Lire la suite" at bounding box center [157, 340] width 70 height 8
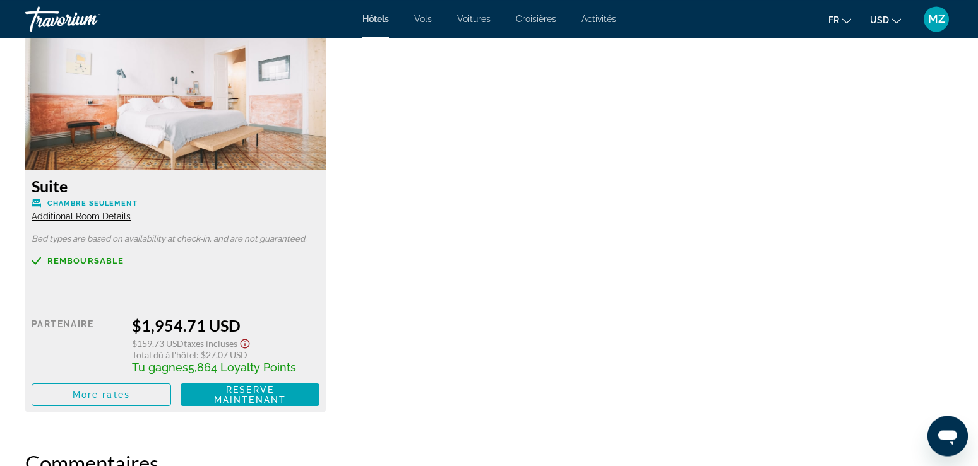
scroll to position [2124, 0]
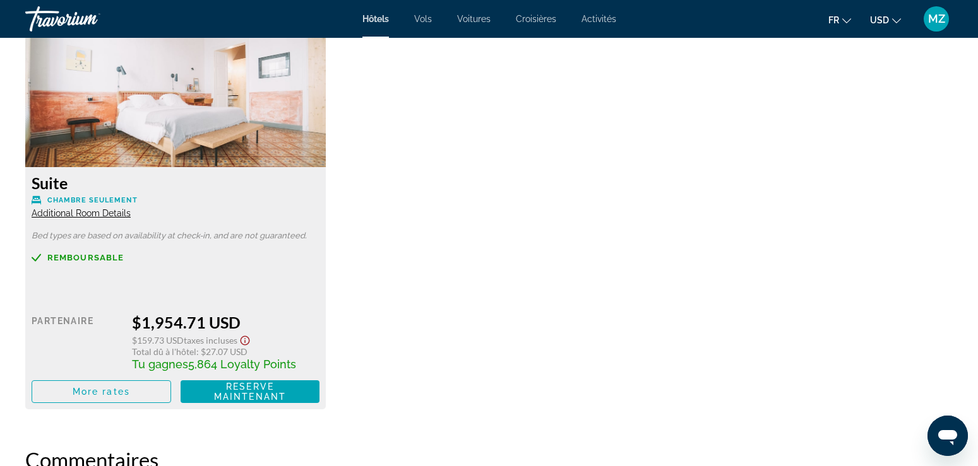
click at [116, 213] on span "Additional Room Details" at bounding box center [81, 213] width 99 height 10
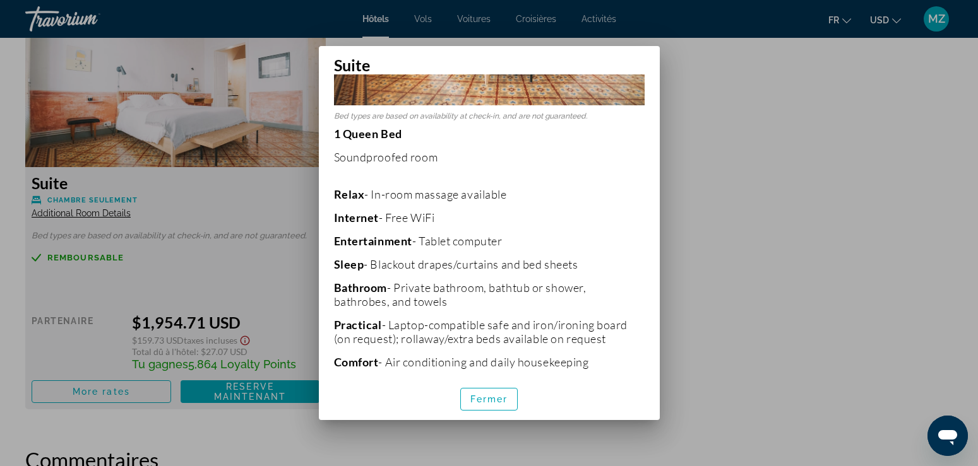
scroll to position [278, 0]
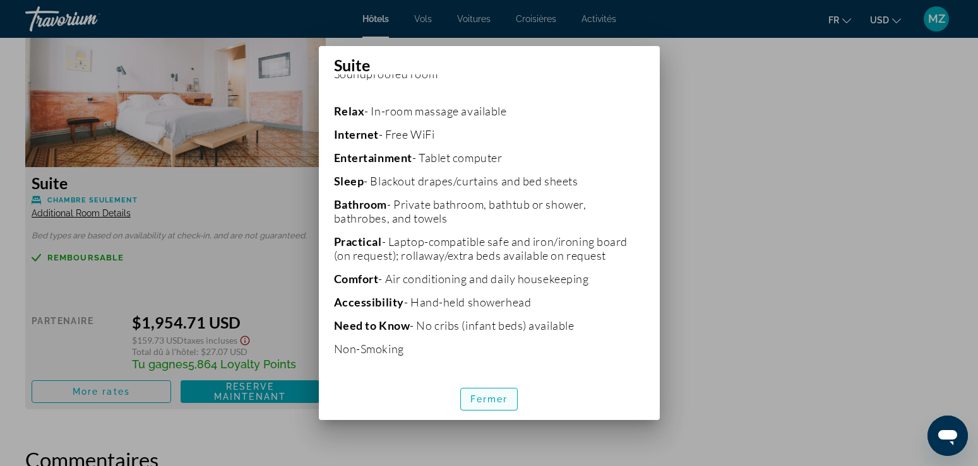
click at [490, 404] on span "Fermer" at bounding box center [489, 399] width 38 height 10
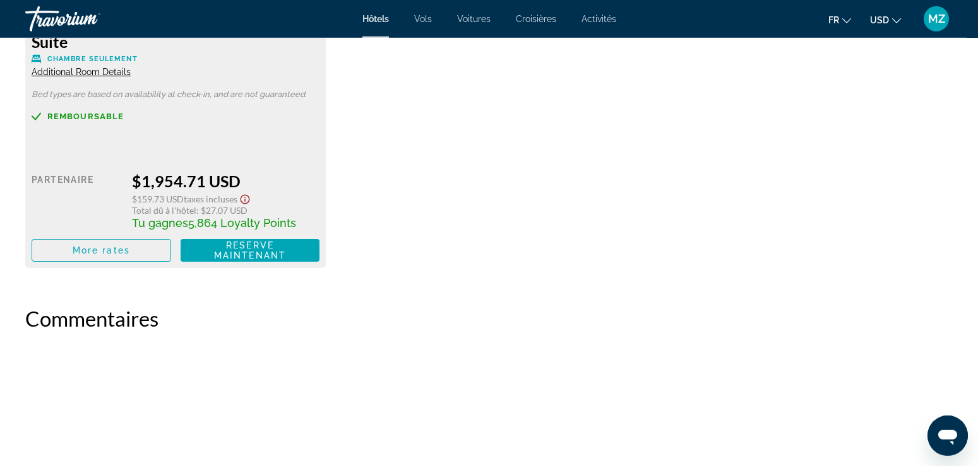
scroll to position [2253, 0]
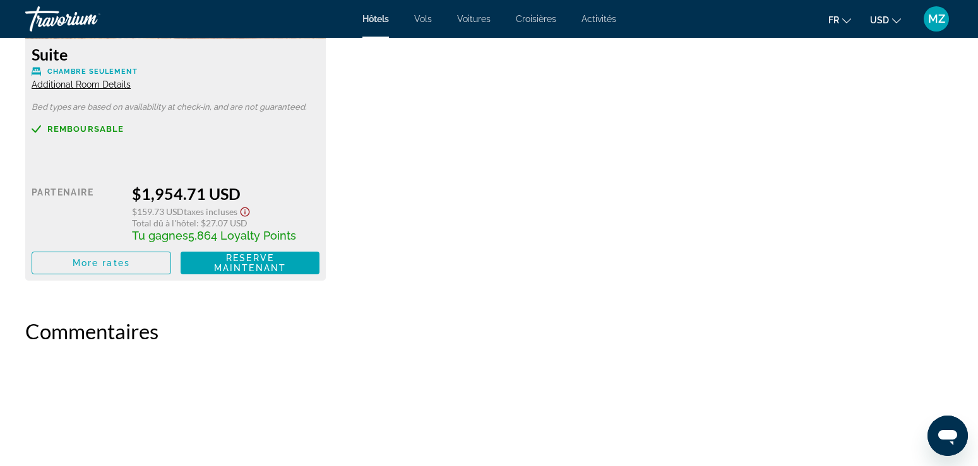
click at [246, 212] on icon "Show Taxes and Fees disclaimer" at bounding box center [244, 211] width 15 height 11
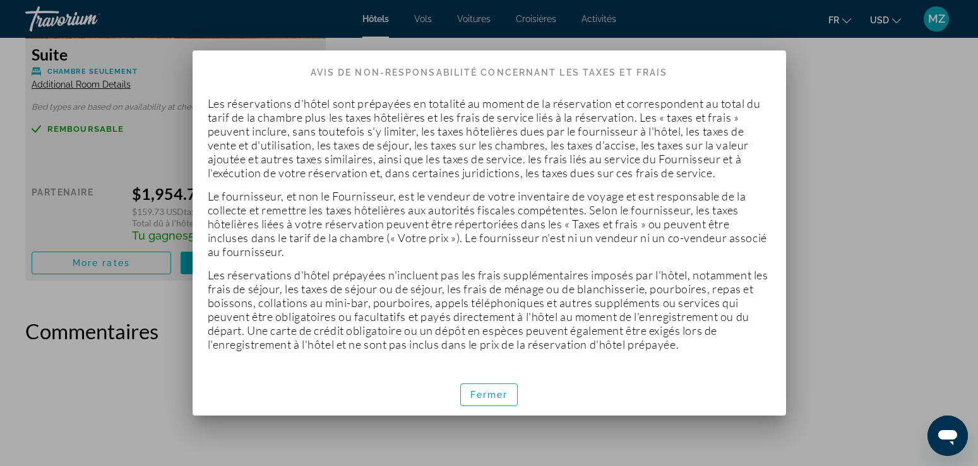
scroll to position [0, 0]
click at [482, 394] on span "Fermer" at bounding box center [489, 395] width 38 height 10
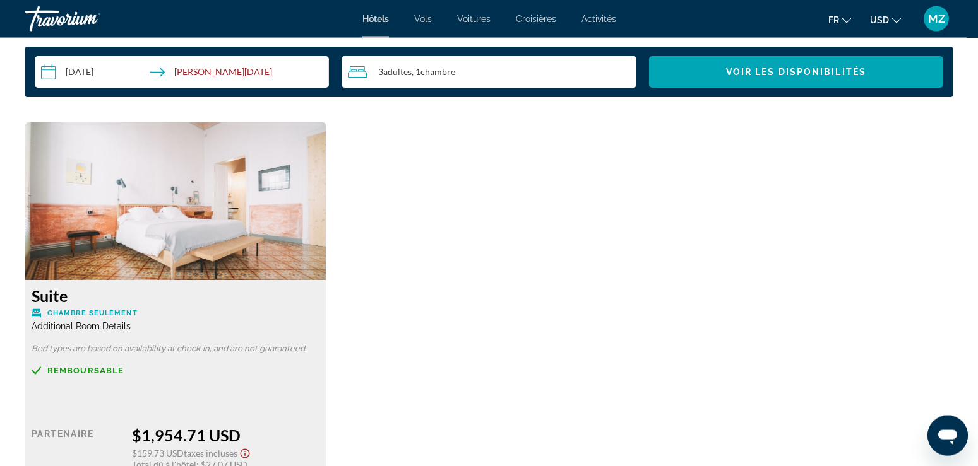
scroll to position [1996, 0]
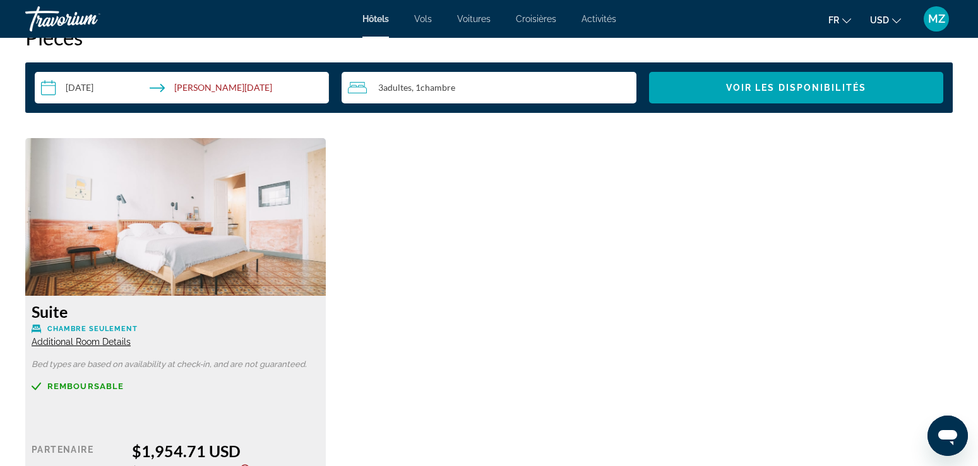
click at [113, 195] on img "Main content" at bounding box center [175, 217] width 300 height 158
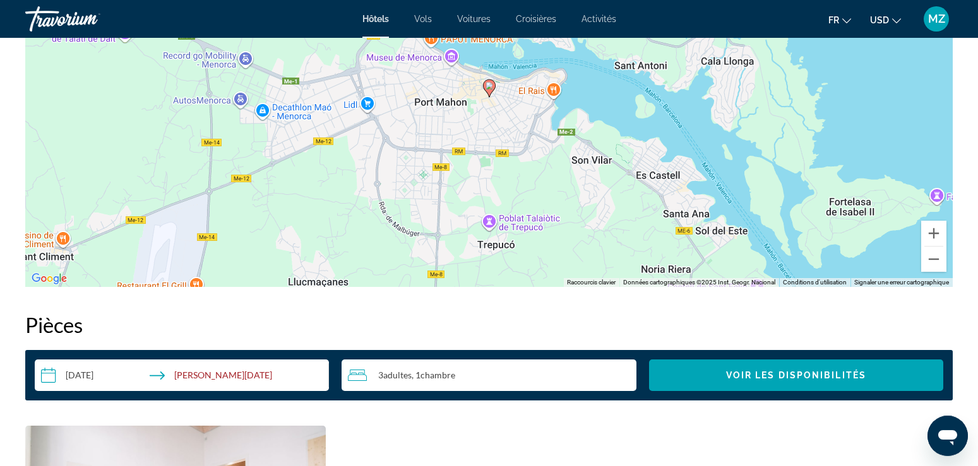
scroll to position [1674, 0]
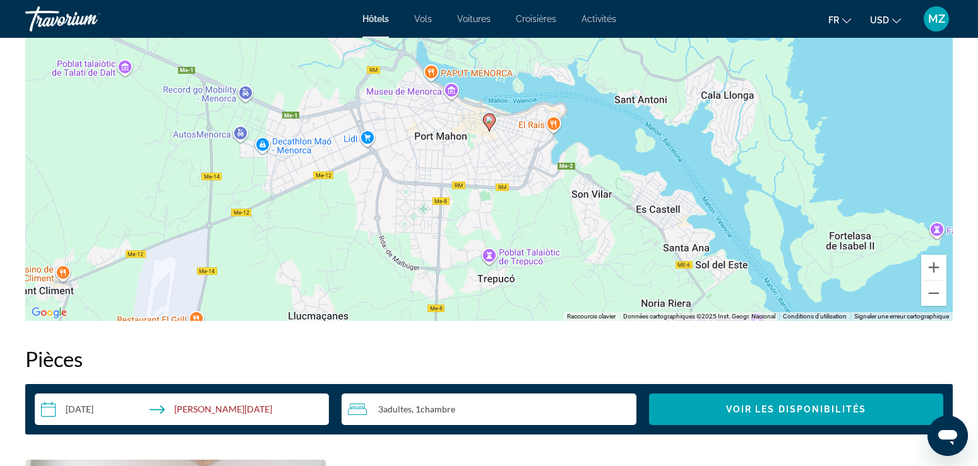
click at [891, 28] on button "USD USD ($) MXN (Mex$) CAD (Can$) GBP (£) EUR (€) AUD (A$) NZD (NZ$) CNY (CN¥)" at bounding box center [885, 20] width 31 height 18
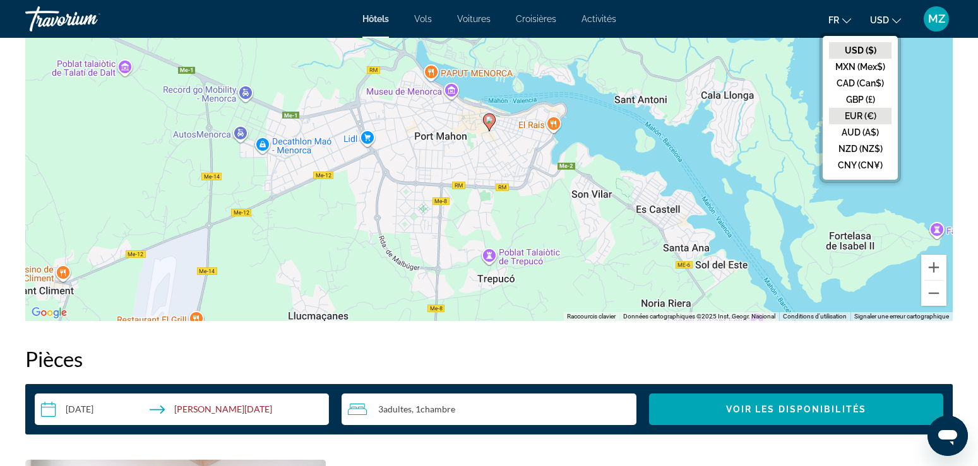
click at [879, 116] on button "EUR (€)" at bounding box center [860, 116] width 62 height 16
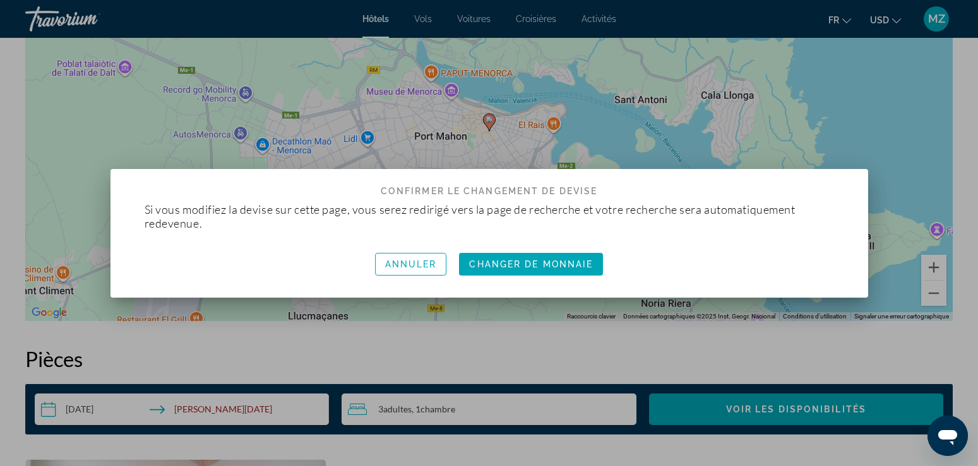
scroll to position [0, 0]
click at [529, 266] on span "Changer de monnaie" at bounding box center [531, 264] width 124 height 10
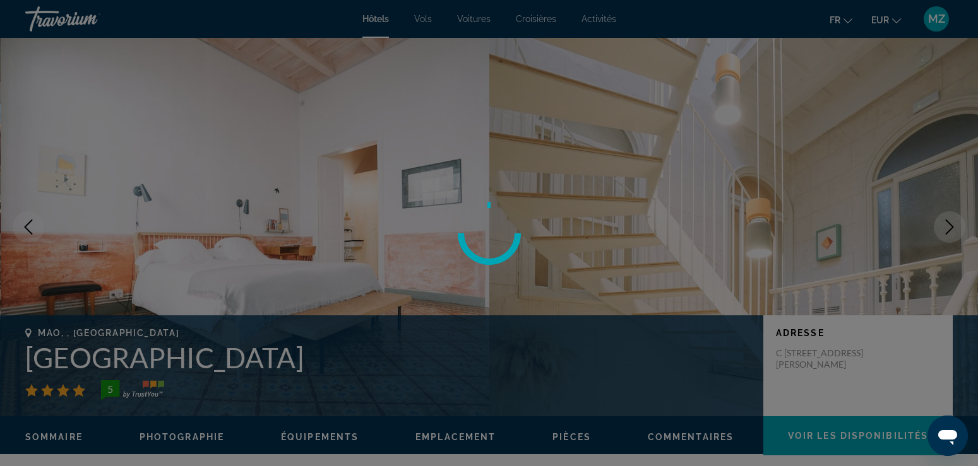
scroll to position [1674, 0]
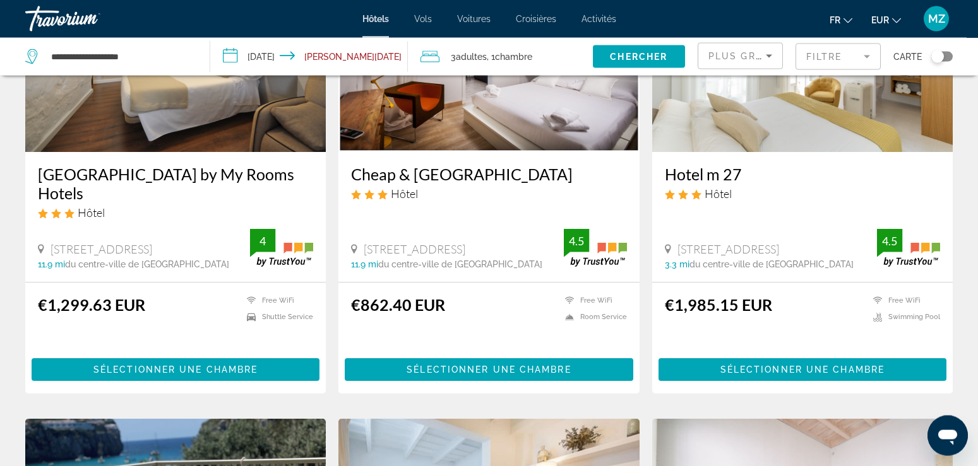
scroll to position [1088, 0]
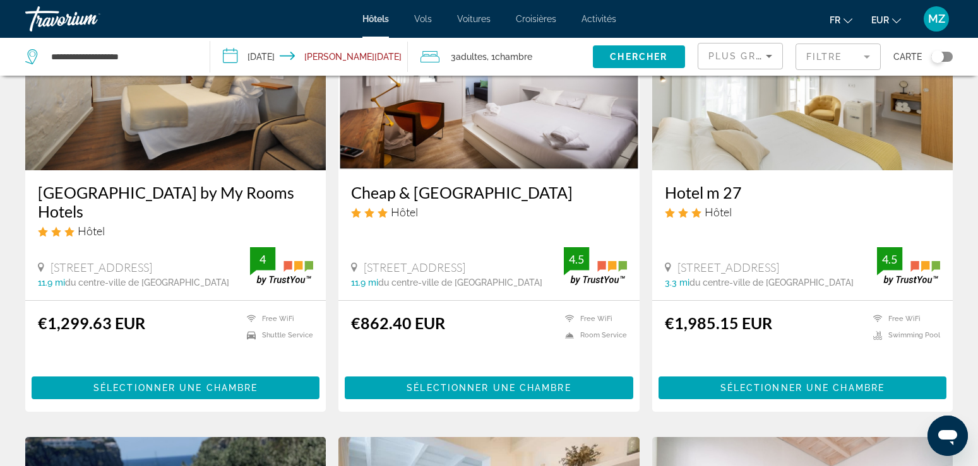
click at [198, 211] on h3 "[GEOGRAPHIC_DATA] by My Rooms Hotels" at bounding box center [175, 202] width 275 height 38
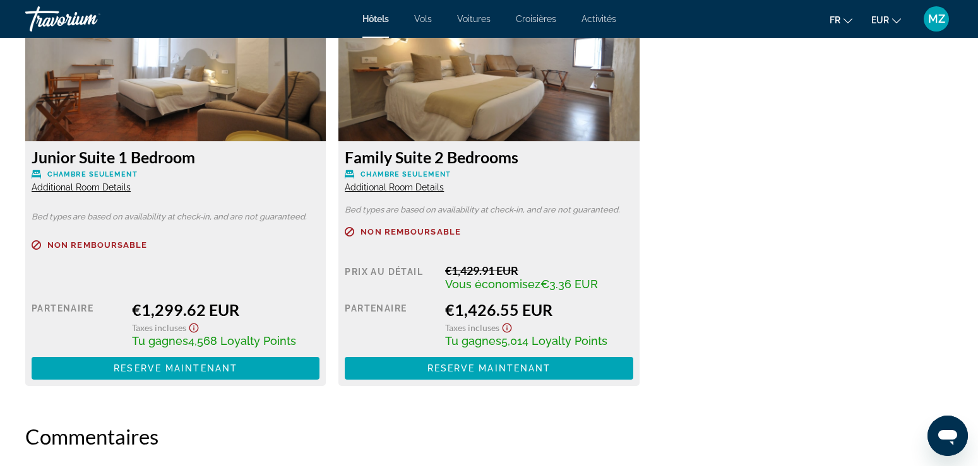
scroll to position [1867, 0]
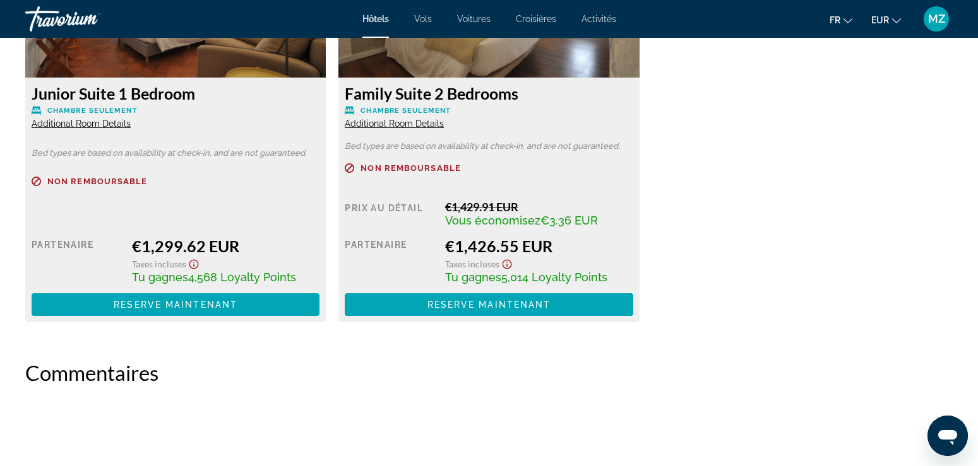
click at [422, 124] on span "Additional Room Details" at bounding box center [394, 124] width 99 height 10
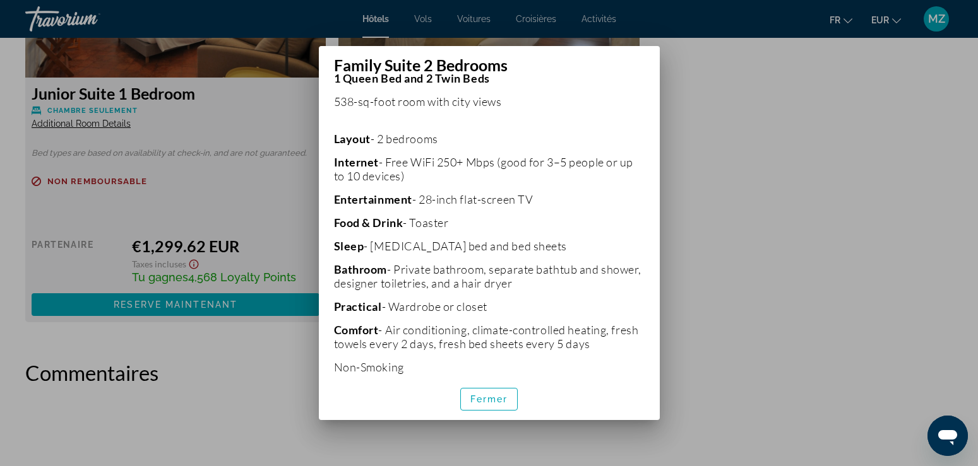
scroll to position [268, 0]
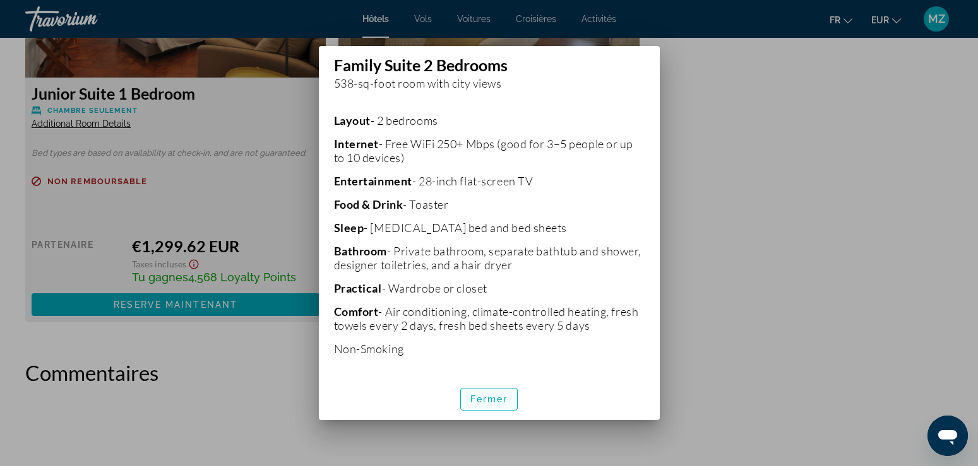
click at [487, 399] on span "Fermer" at bounding box center [489, 399] width 38 height 10
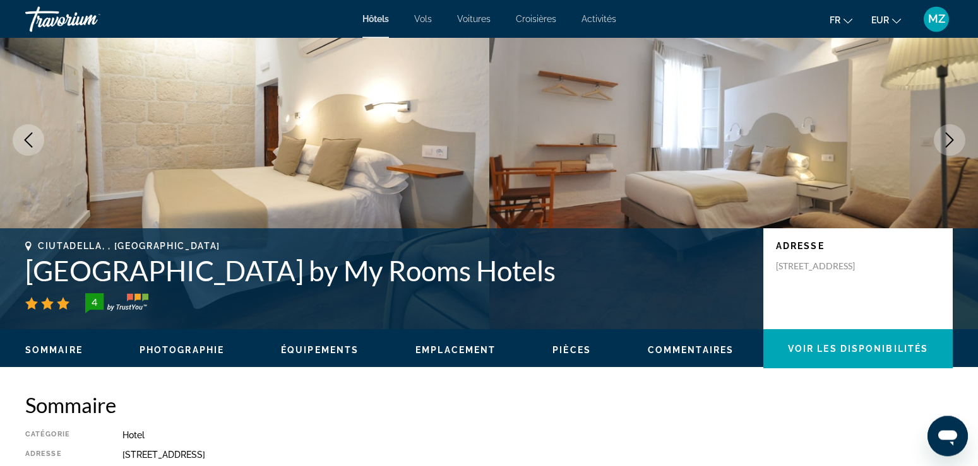
scroll to position [64, 0]
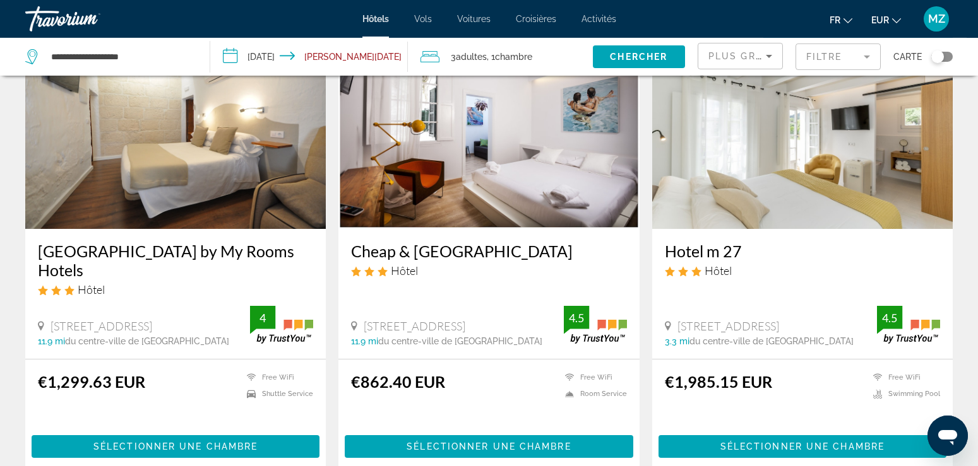
scroll to position [1094, 0]
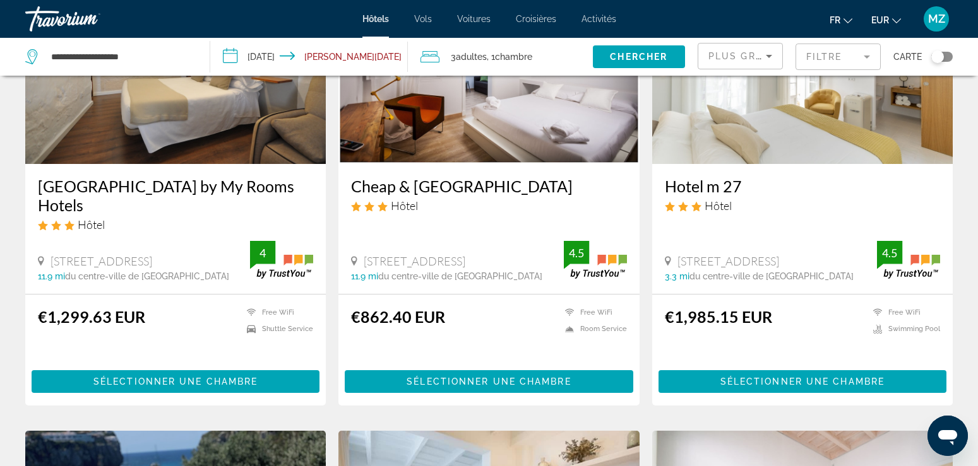
click at [447, 196] on h3 "Cheap & [GEOGRAPHIC_DATA]" at bounding box center [488, 186] width 275 height 19
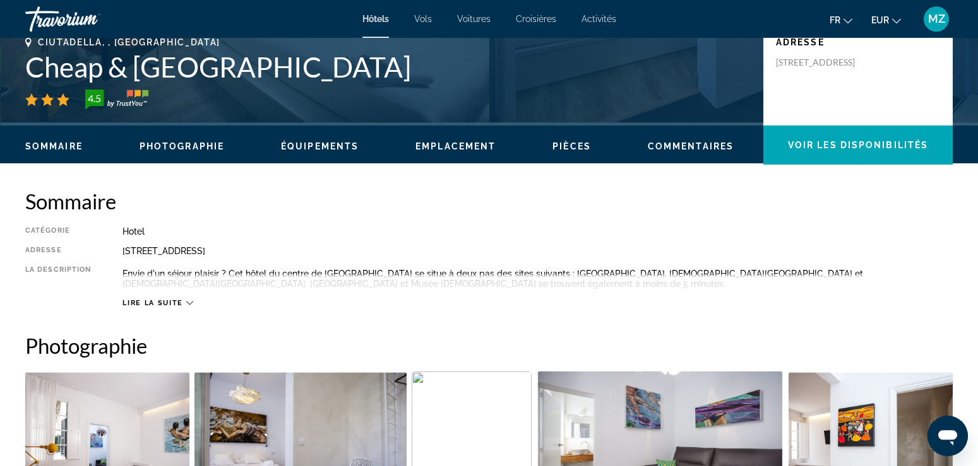
scroll to position [322, 0]
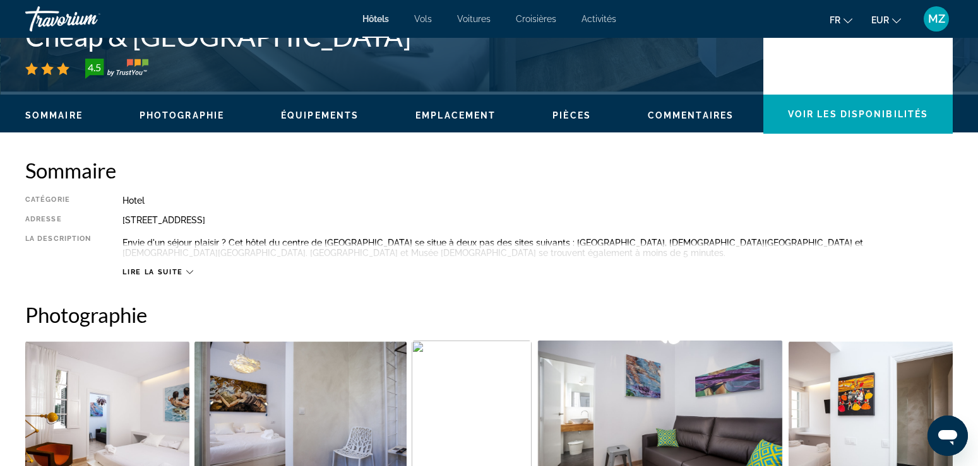
click at [153, 269] on span "Lire la suite" at bounding box center [152, 272] width 60 height 8
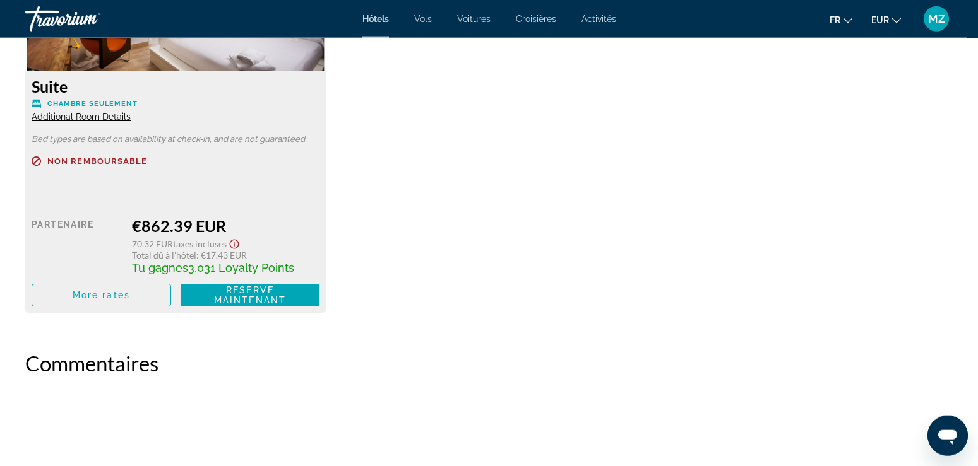
scroll to position [1738, 0]
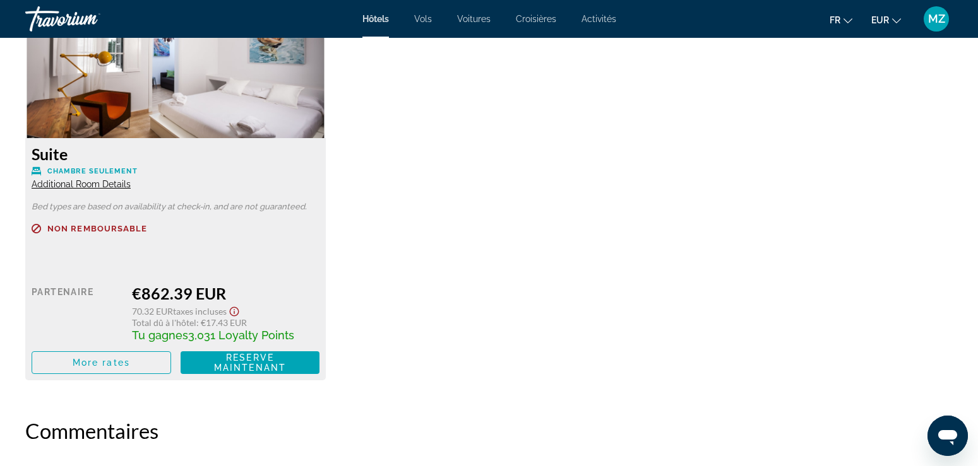
click at [110, 184] on span "Additional Room Details" at bounding box center [81, 184] width 99 height 10
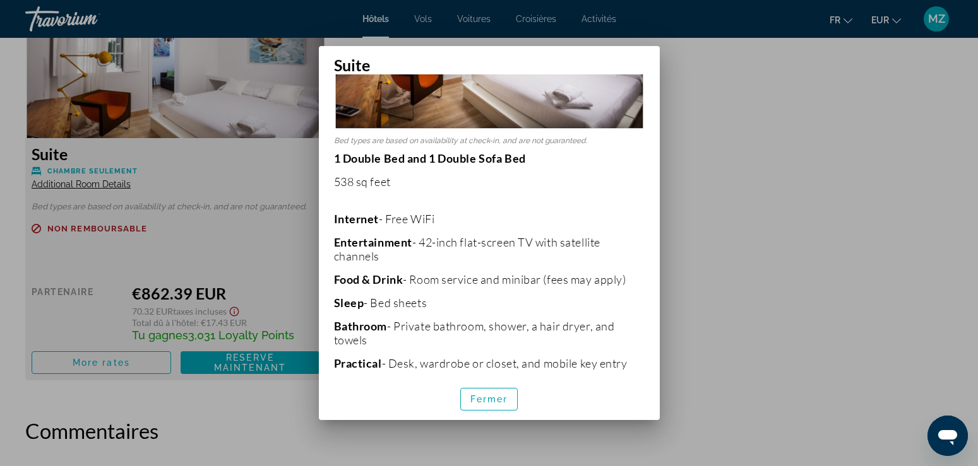
scroll to position [233, 0]
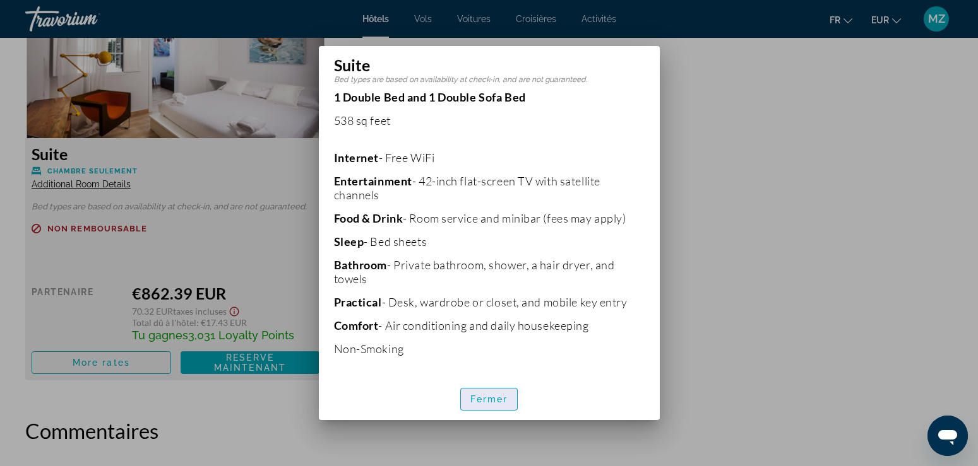
click at [506, 403] on span "Fermer" at bounding box center [489, 399] width 38 height 10
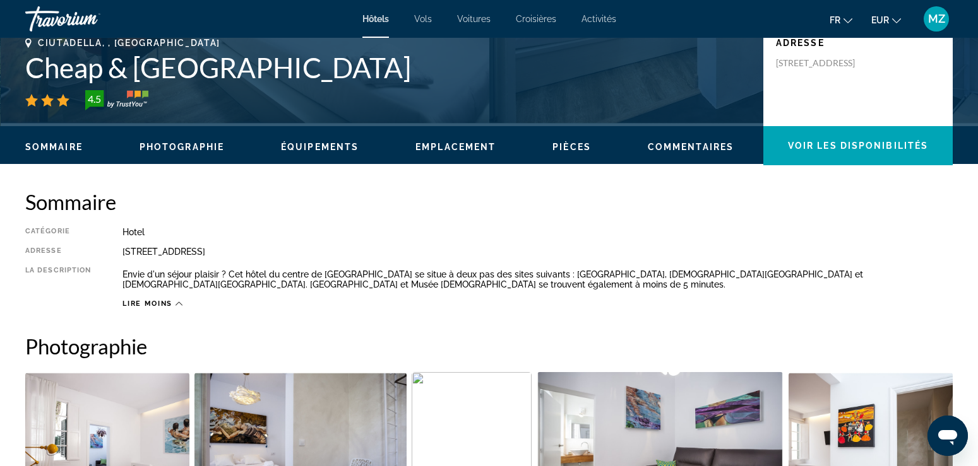
scroll to position [290, 0]
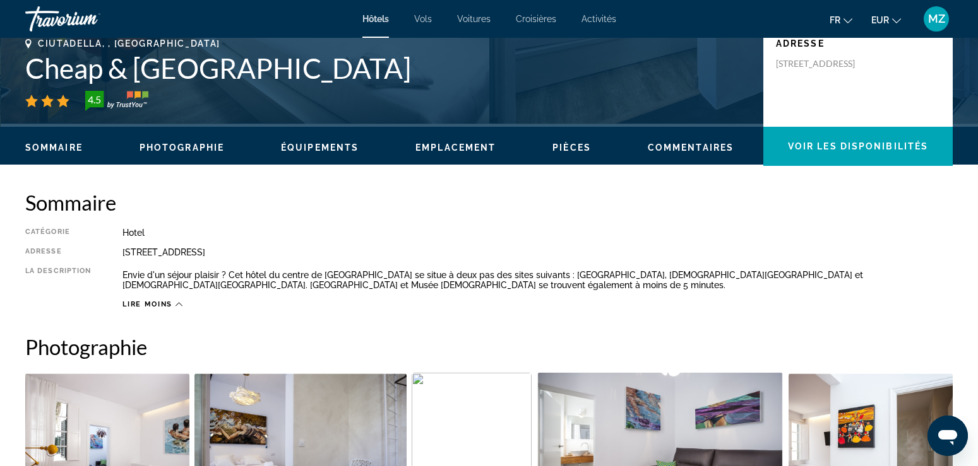
click at [154, 304] on span "Lire moins" at bounding box center [147, 304] width 50 height 8
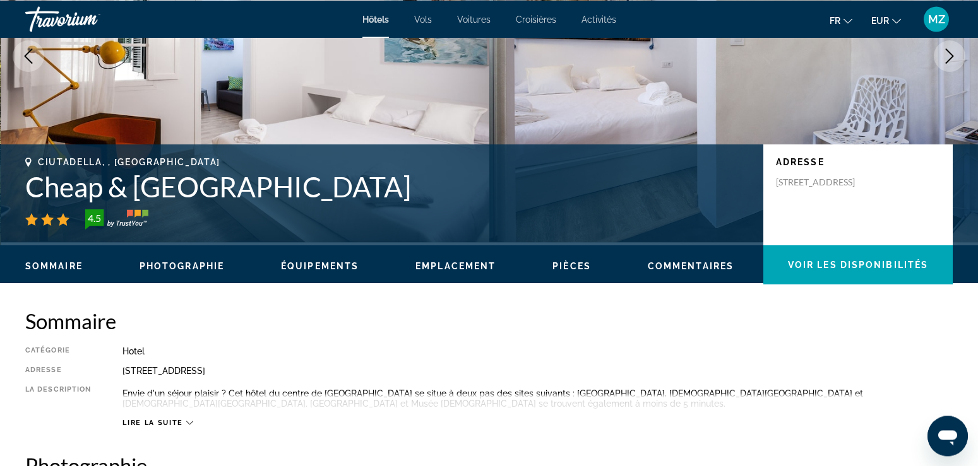
scroll to position [170, 0]
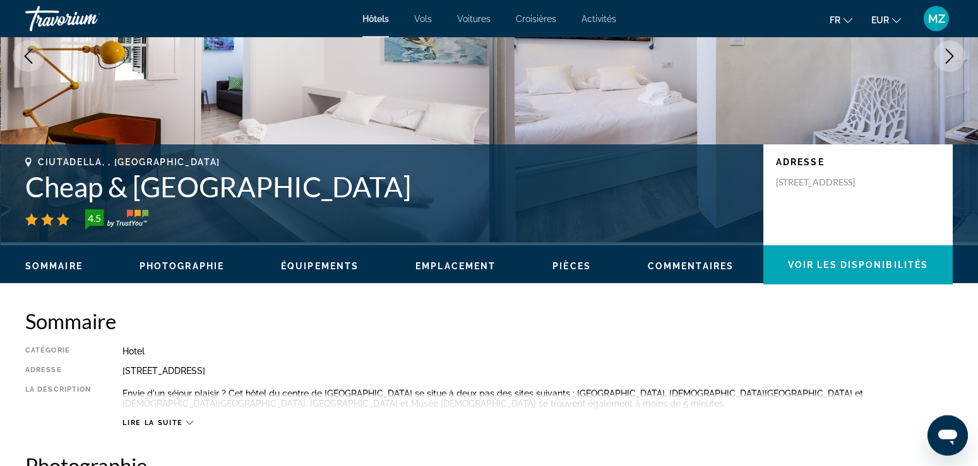
click at [175, 427] on span "Lire la suite" at bounding box center [152, 424] width 60 height 8
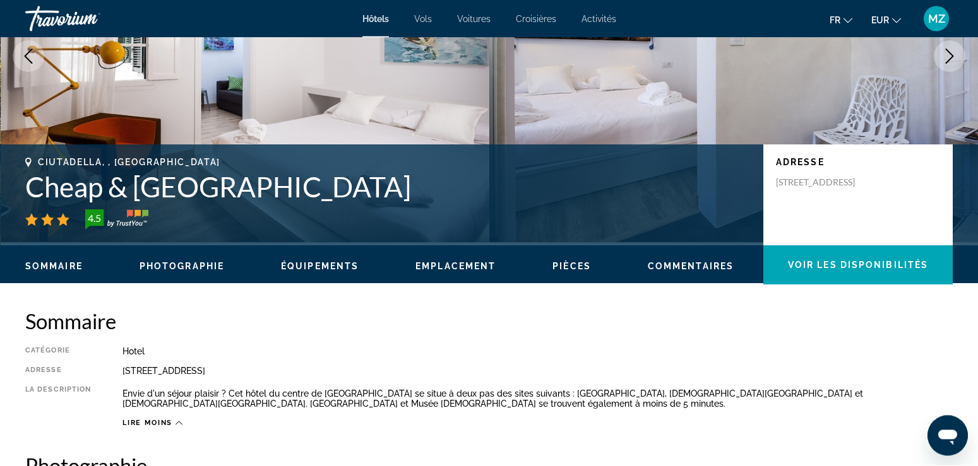
click at [343, 263] on span "Équipements" at bounding box center [320, 267] width 78 height 10
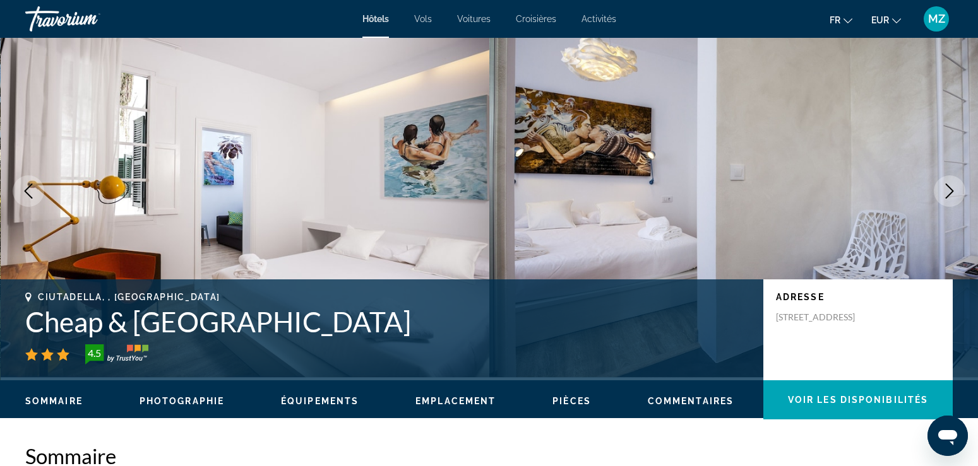
scroll to position [0, 0]
